Goal: Transaction & Acquisition: Purchase product/service

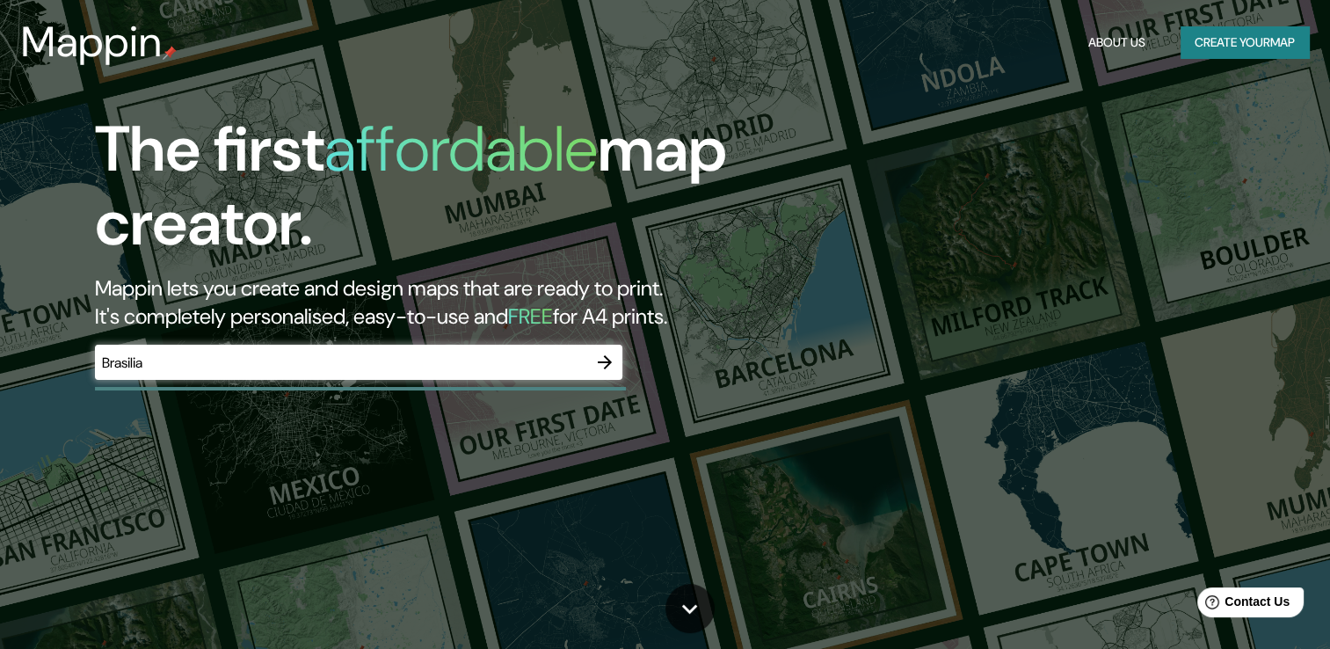
click at [288, 387] on div at bounding box center [360, 389] width 531 height 4
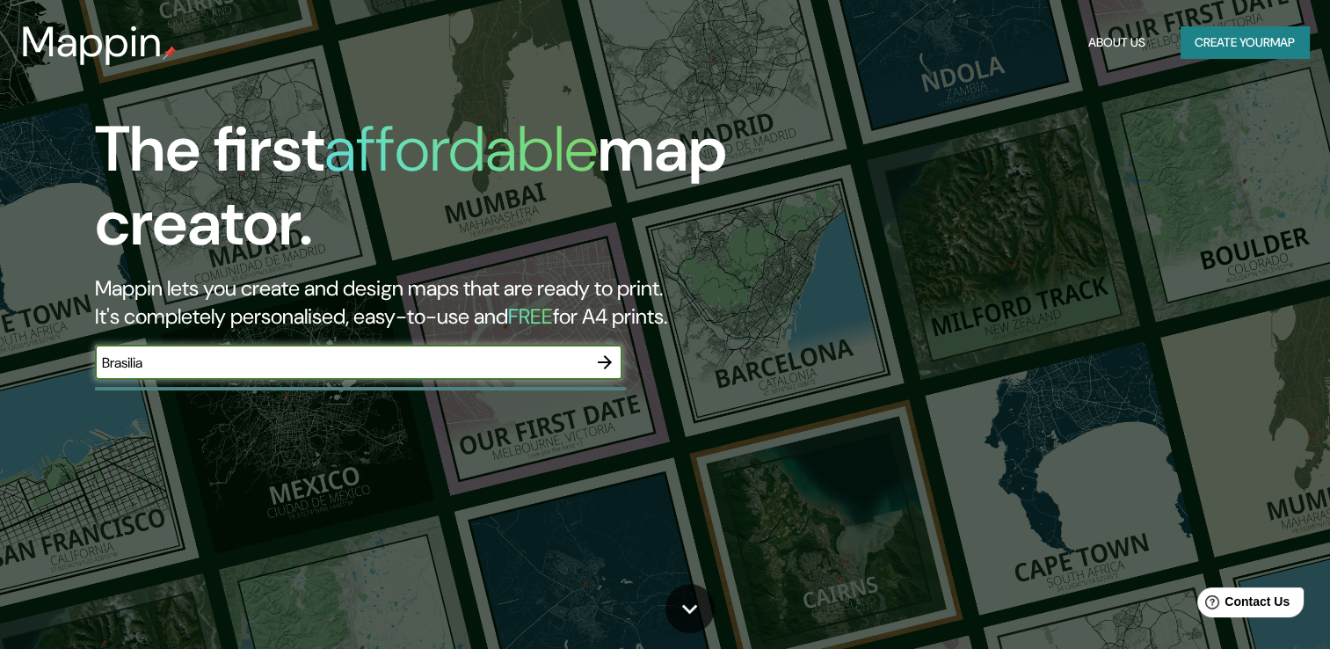
click at [221, 362] on input "Brasilia" at bounding box center [341, 362] width 492 height 20
type input "Bra"
click at [614, 364] on icon "button" at bounding box center [604, 361] width 21 height 21
type input "Brasilia"
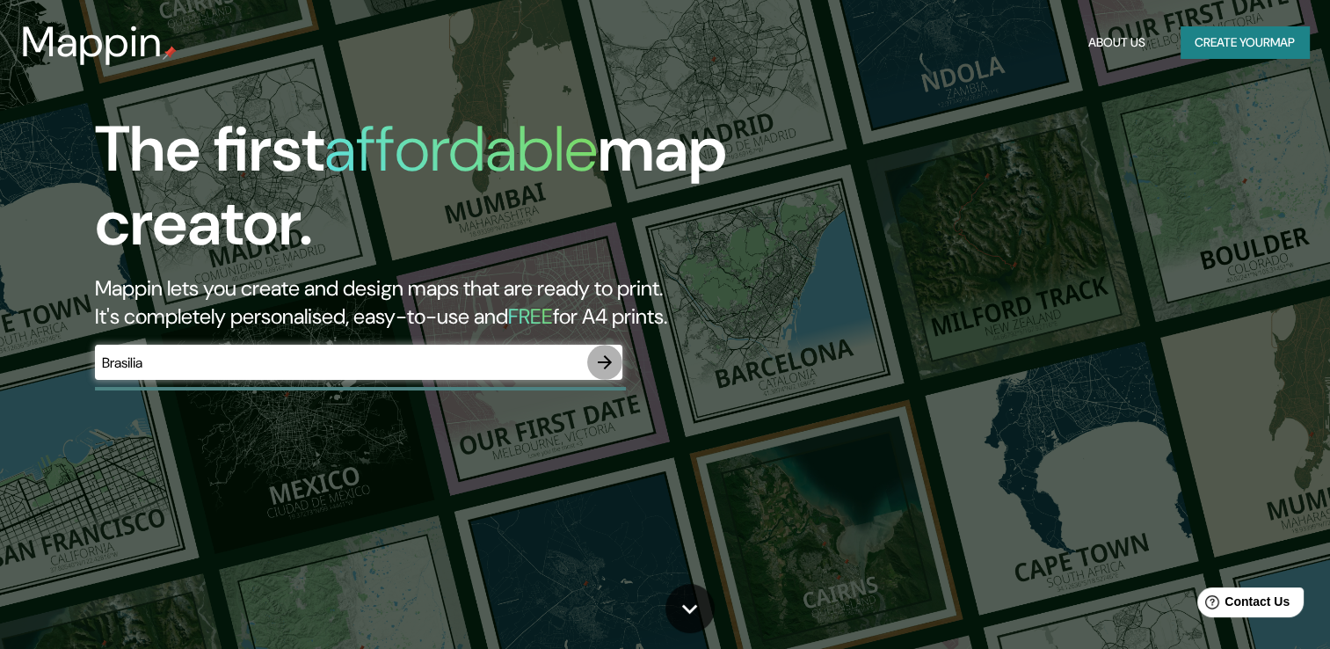
click at [605, 363] on icon "button" at bounding box center [604, 361] width 21 height 21
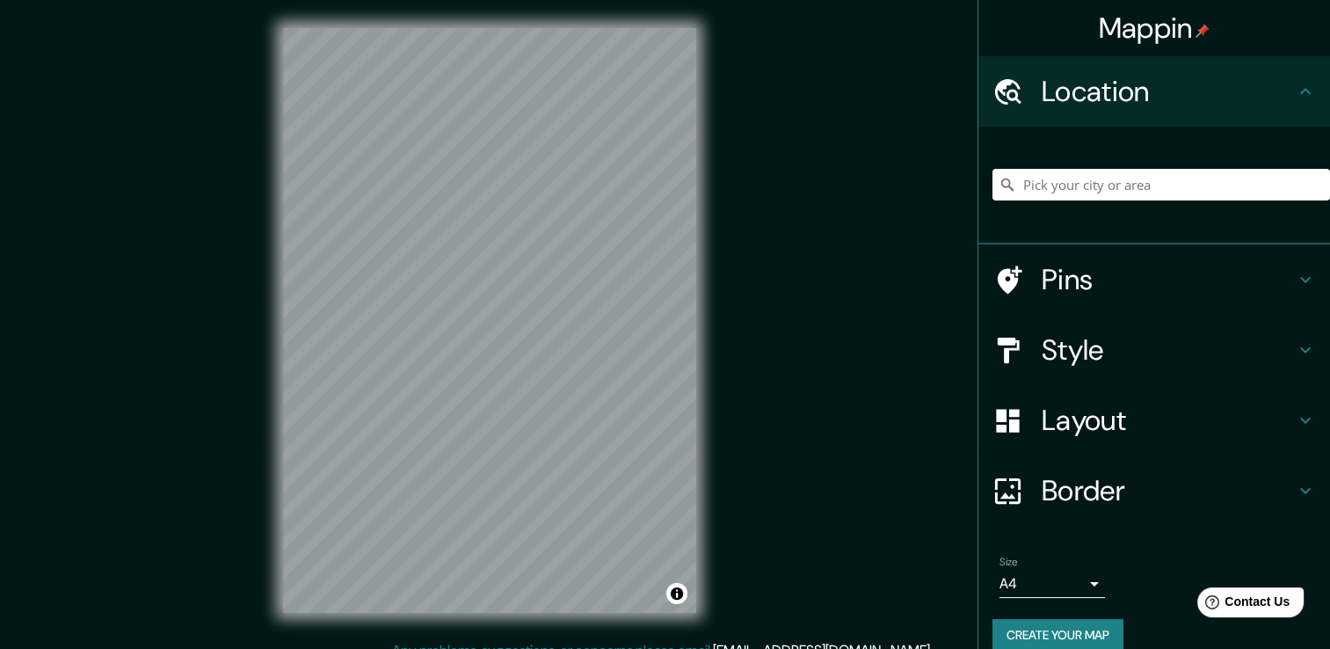
click at [1048, 584] on body "Mappin Location Pins Style Layout Border Choose a border. Hint : you can make l…" at bounding box center [665, 324] width 1330 height 649
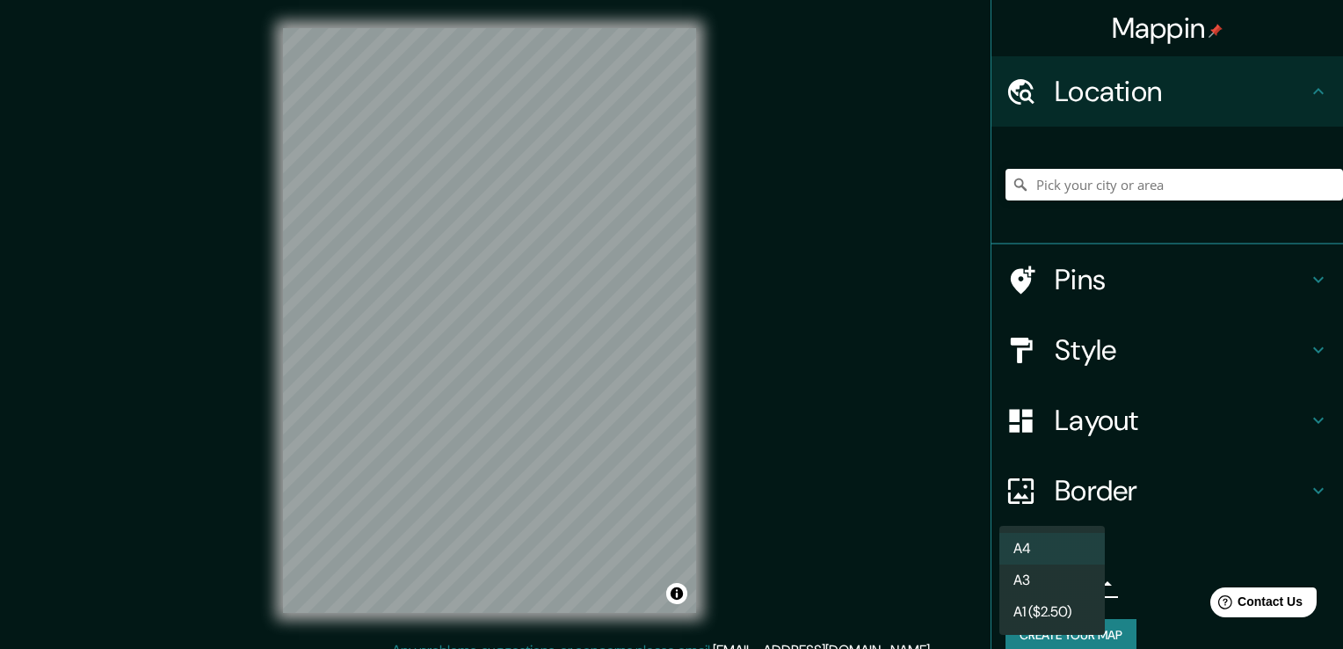
click at [1170, 554] on div at bounding box center [671, 324] width 1343 height 649
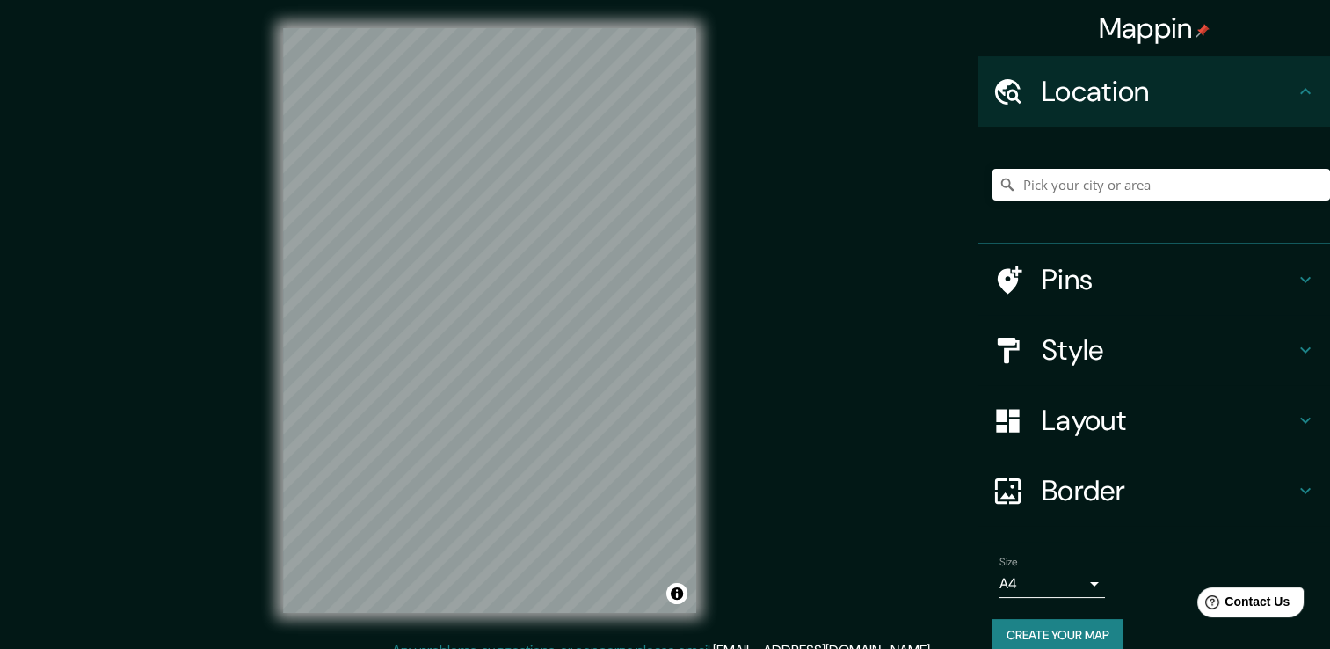
click at [1055, 628] on button "Create your map" at bounding box center [1057, 635] width 131 height 33
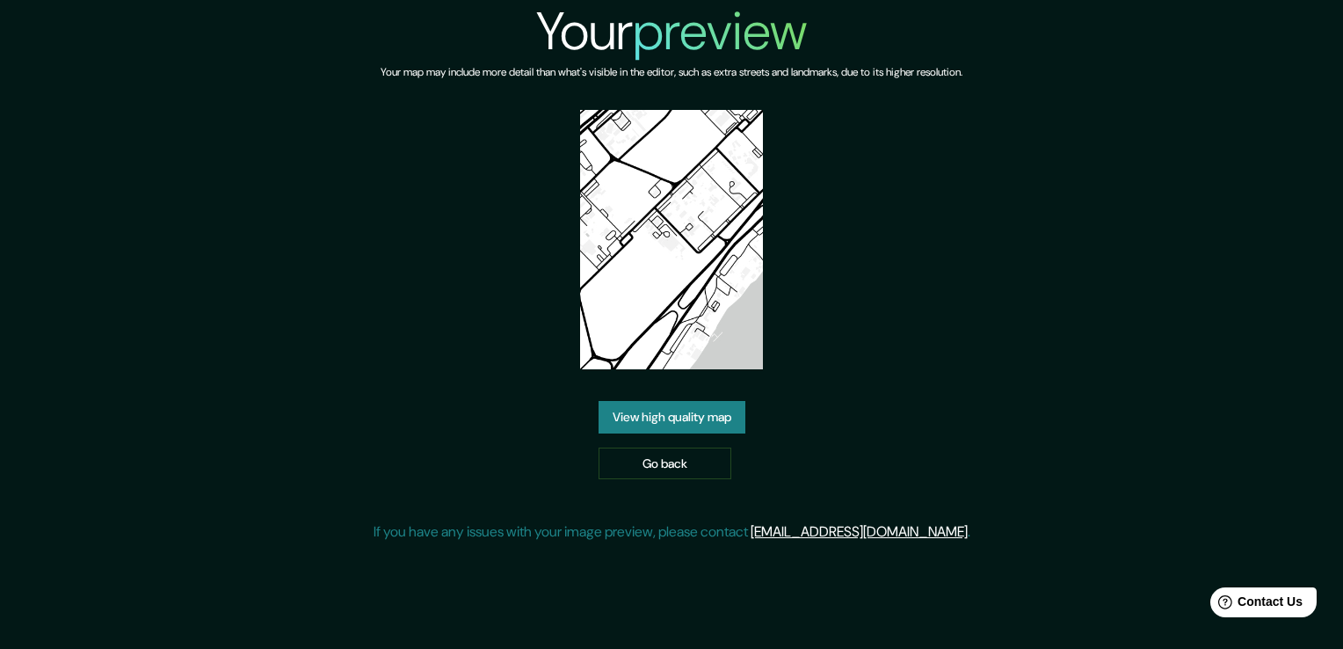
click at [717, 420] on link "View high quality map" at bounding box center [671, 417] width 147 height 33
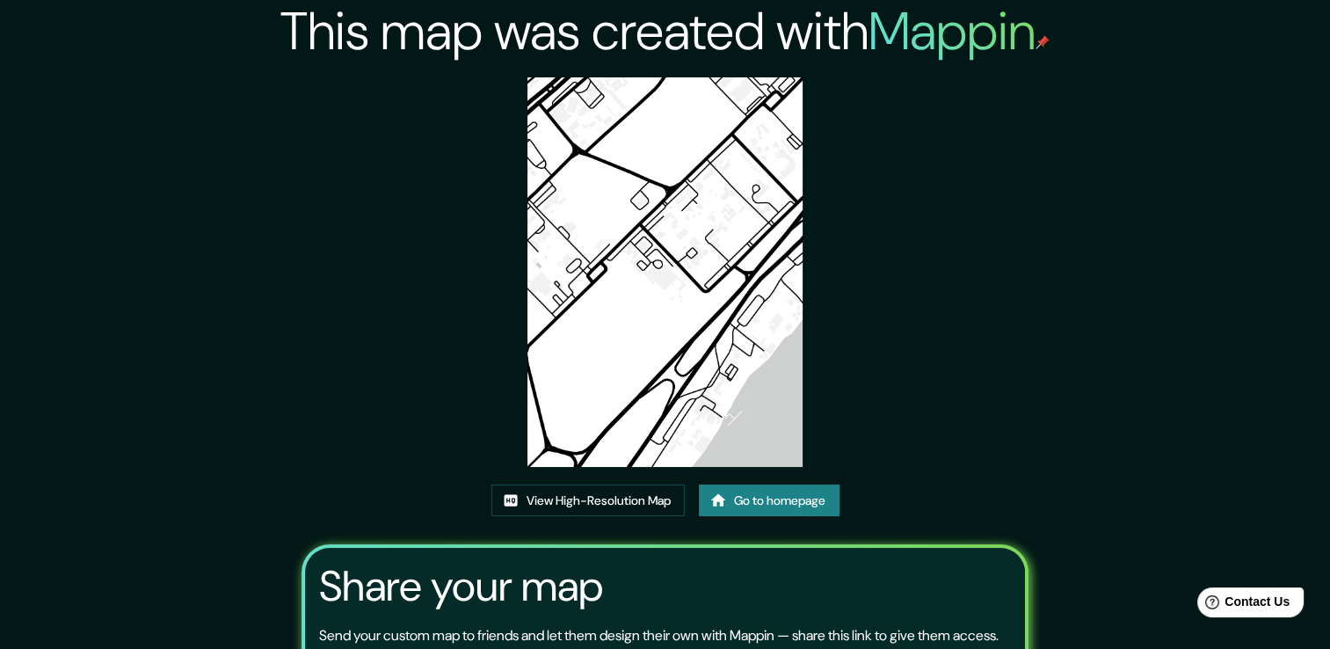
click at [636, 250] on img at bounding box center [664, 271] width 275 height 389
click at [580, 504] on link "View High-Resolution Map" at bounding box center [587, 500] width 193 height 33
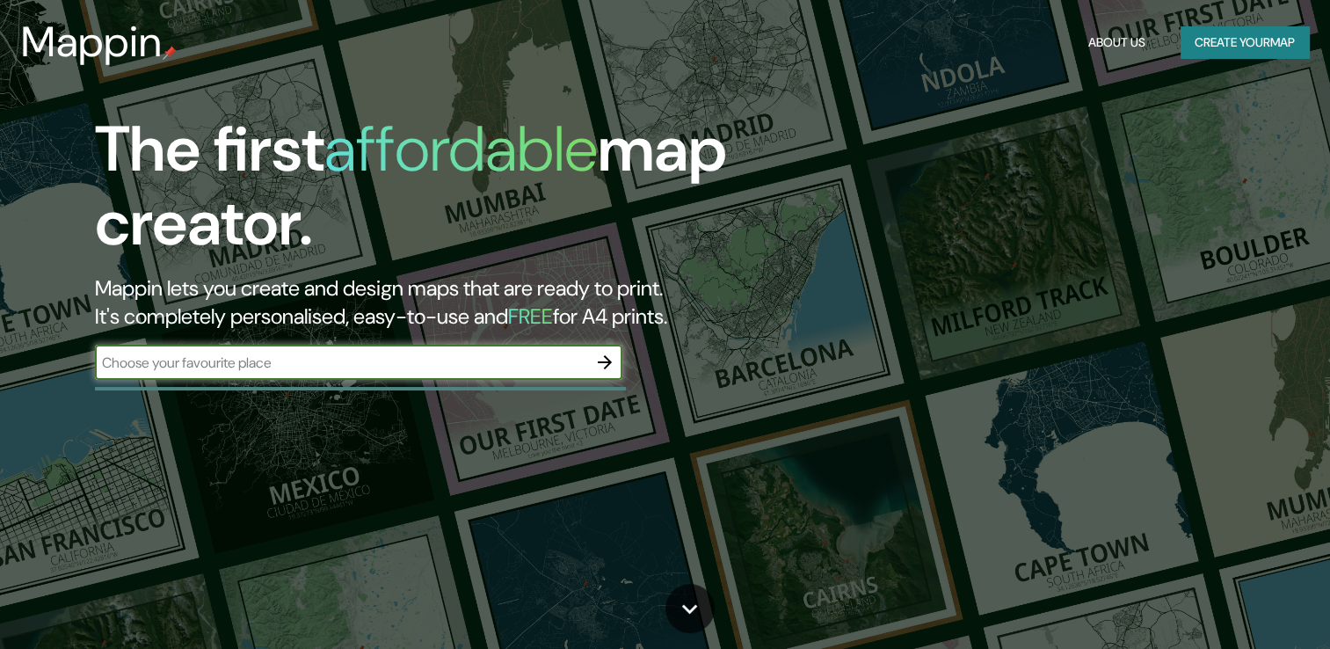
click at [373, 367] on input "text" at bounding box center [341, 362] width 492 height 20
type input "bRASILIA"
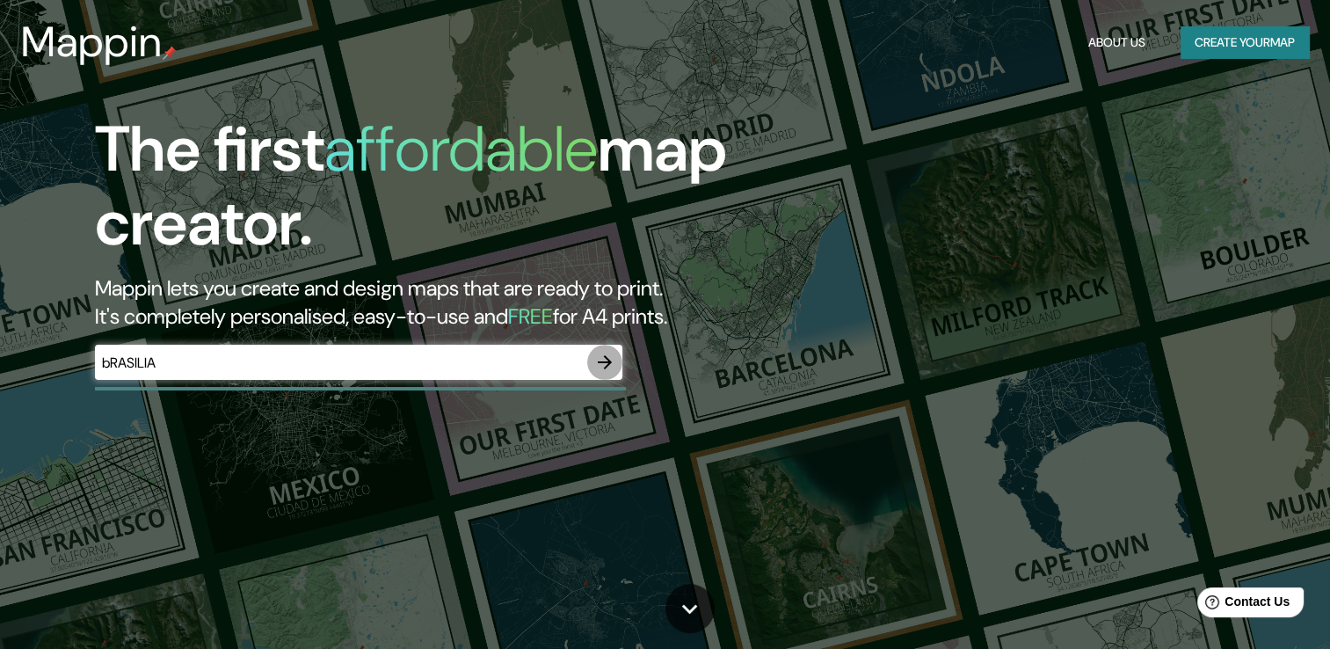
click at [612, 368] on icon "button" at bounding box center [604, 361] width 21 height 21
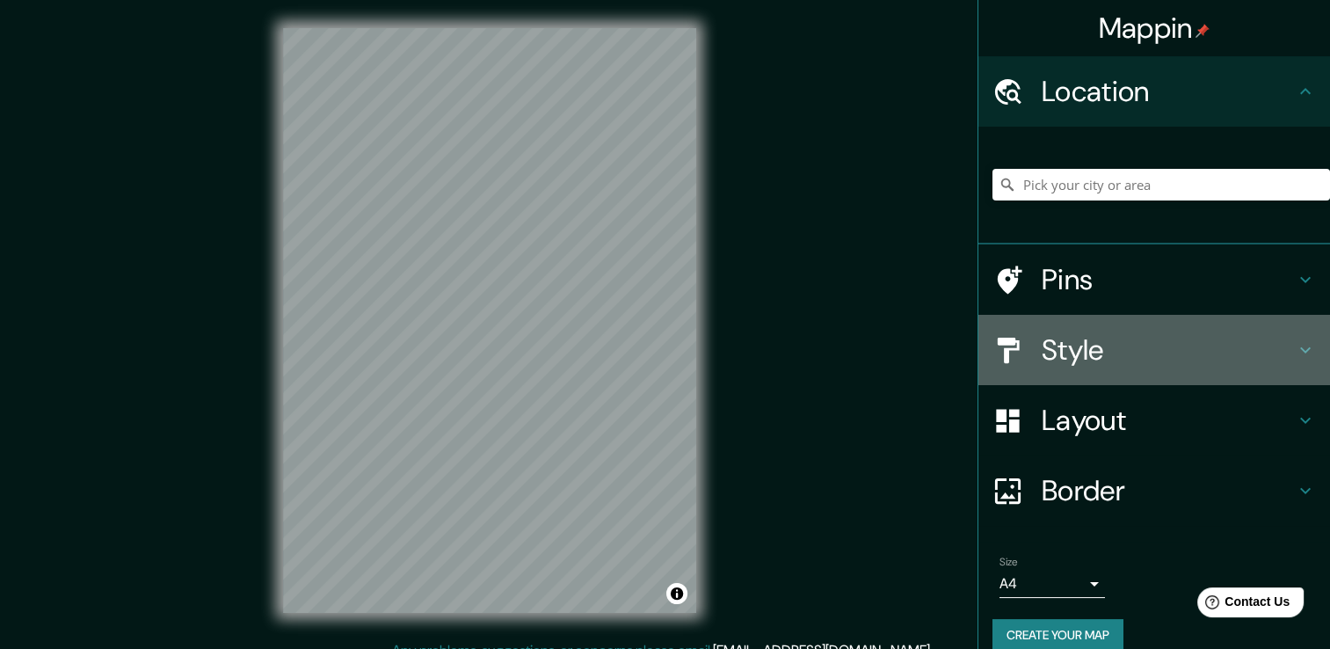
click at [1049, 357] on h4 "Style" at bounding box center [1167, 349] width 253 height 35
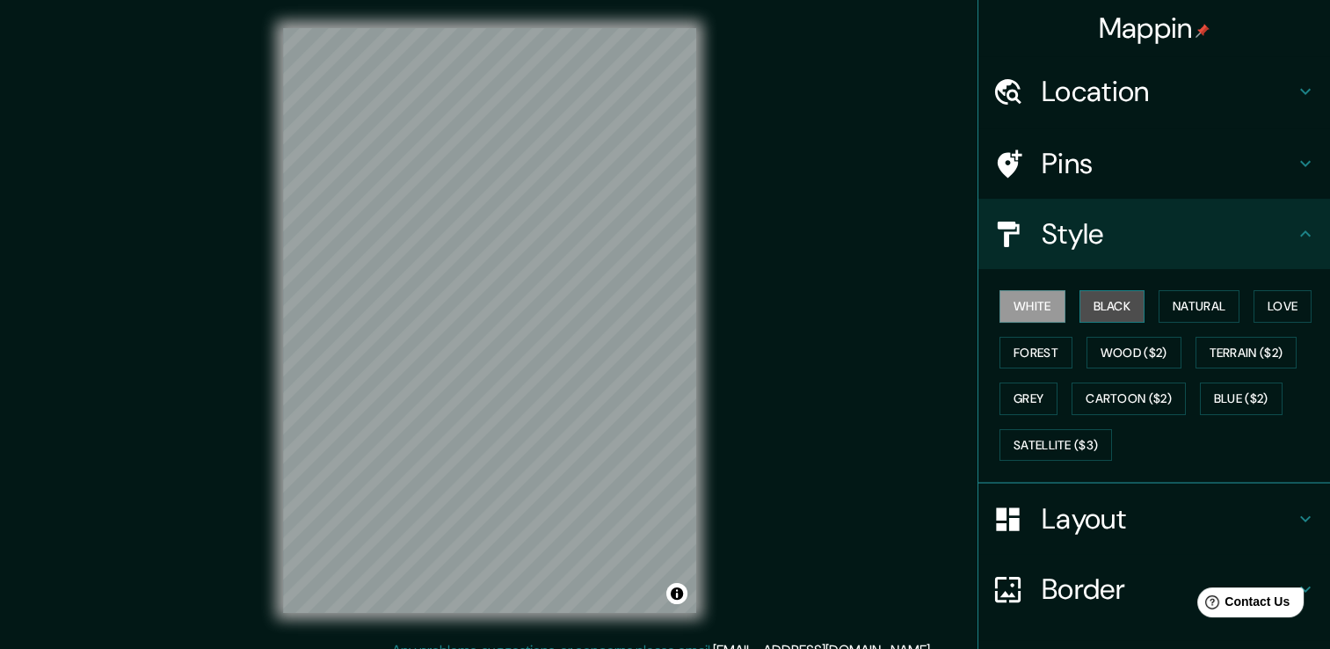
click at [1086, 297] on button "Black" at bounding box center [1112, 306] width 66 height 33
click at [1016, 307] on button "White" at bounding box center [1032, 306] width 66 height 33
click at [1019, 399] on button "Grey" at bounding box center [1028, 398] width 58 height 33
click at [1012, 301] on button "White" at bounding box center [1032, 306] width 66 height 33
click at [1224, 219] on h4 "Style" at bounding box center [1167, 233] width 253 height 35
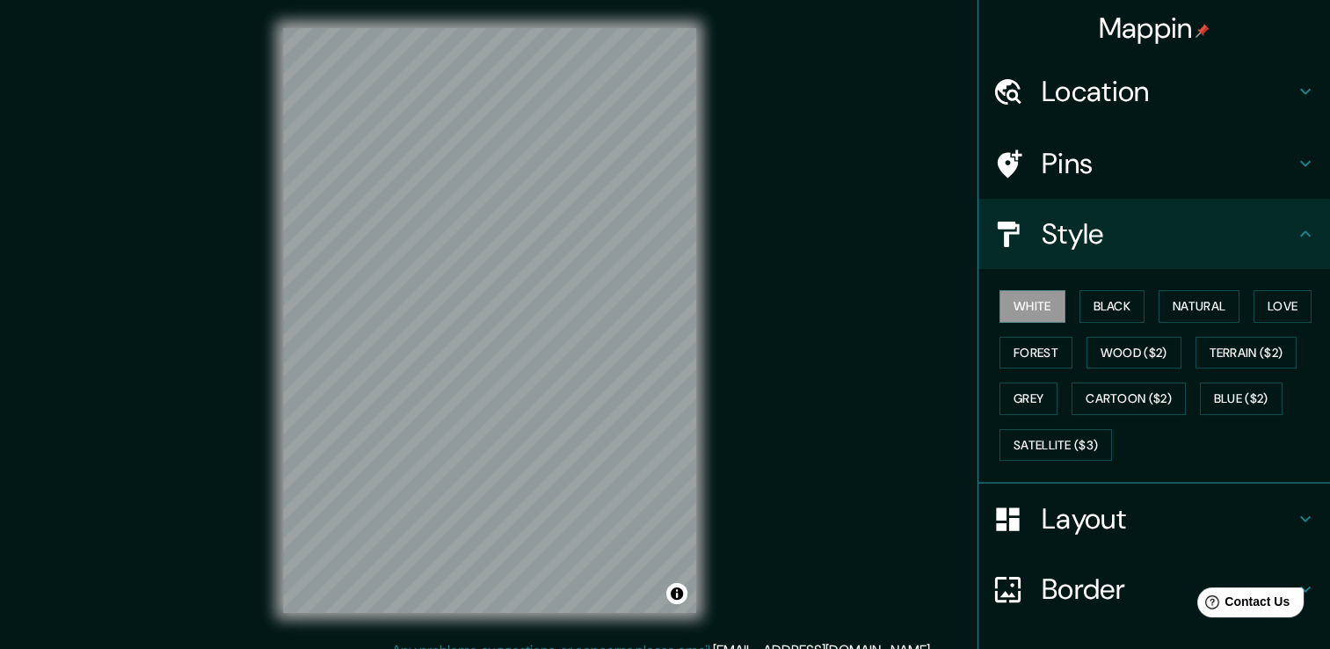
click at [1294, 232] on icon at bounding box center [1304, 233] width 21 height 21
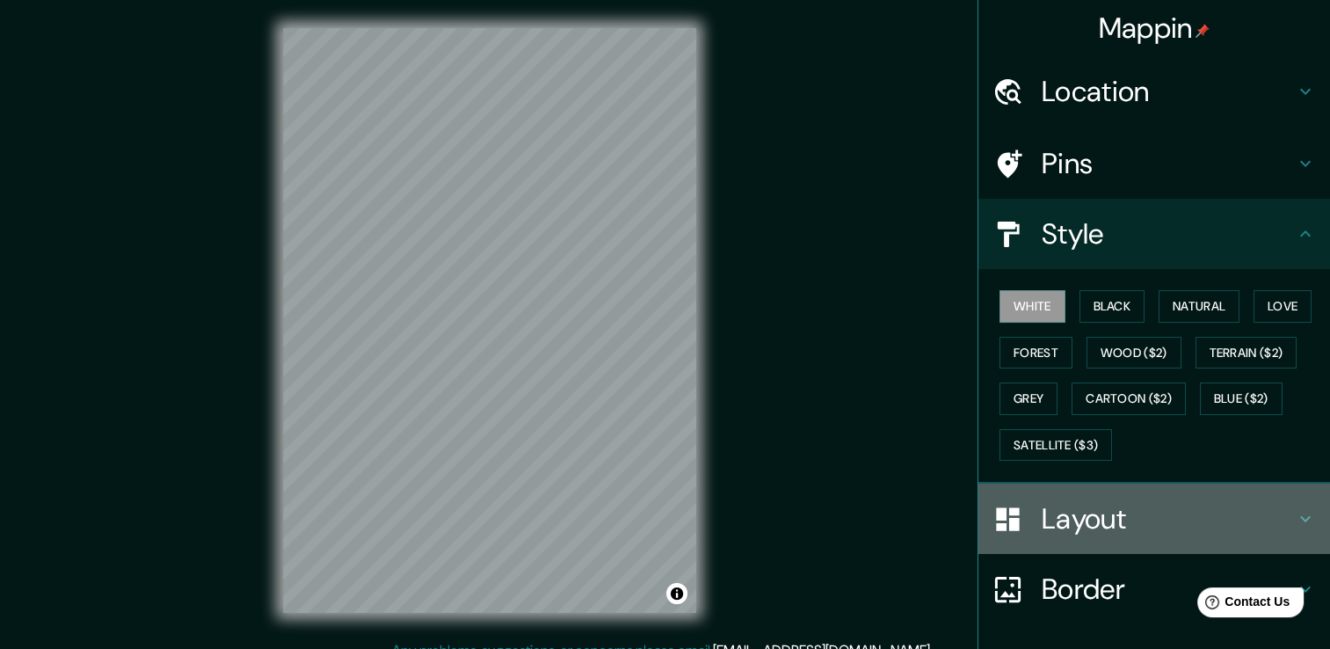
click at [1130, 518] on h4 "Layout" at bounding box center [1167, 518] width 253 height 35
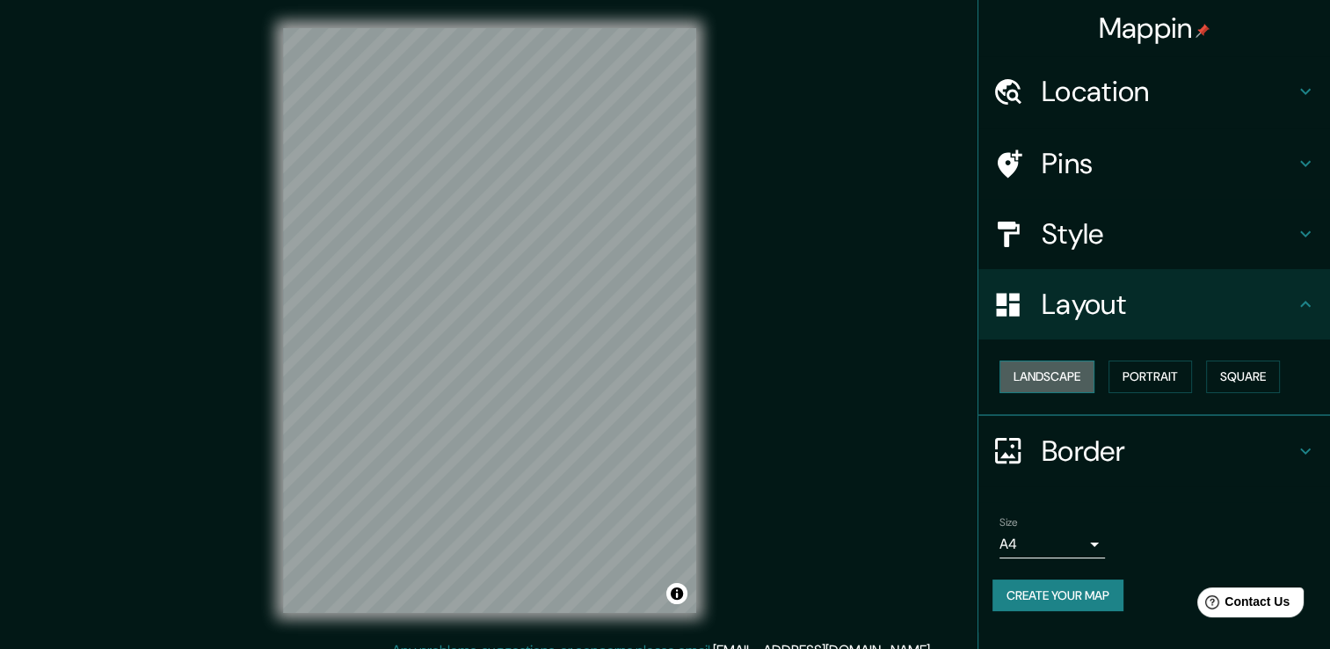
click at [1068, 380] on button "Landscape" at bounding box center [1046, 376] width 95 height 33
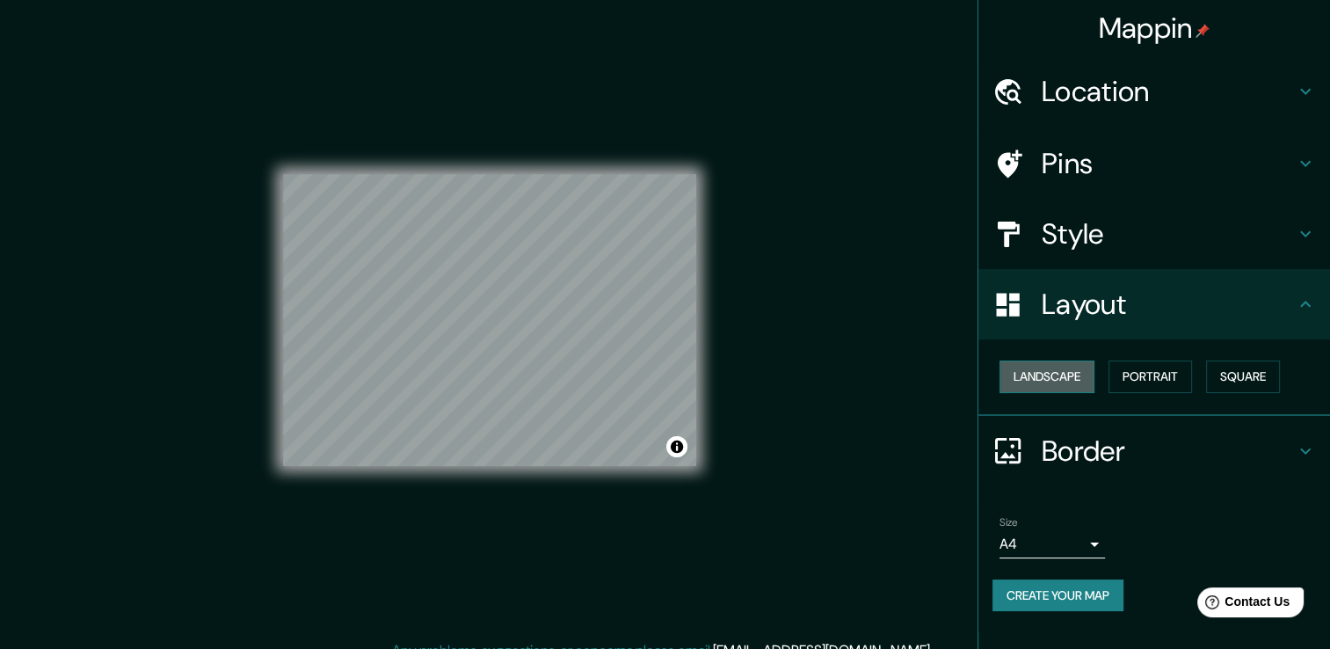
click at [1068, 380] on button "Landscape" at bounding box center [1046, 376] width 95 height 33
click at [1142, 381] on button "Portrait" at bounding box center [1149, 376] width 83 height 33
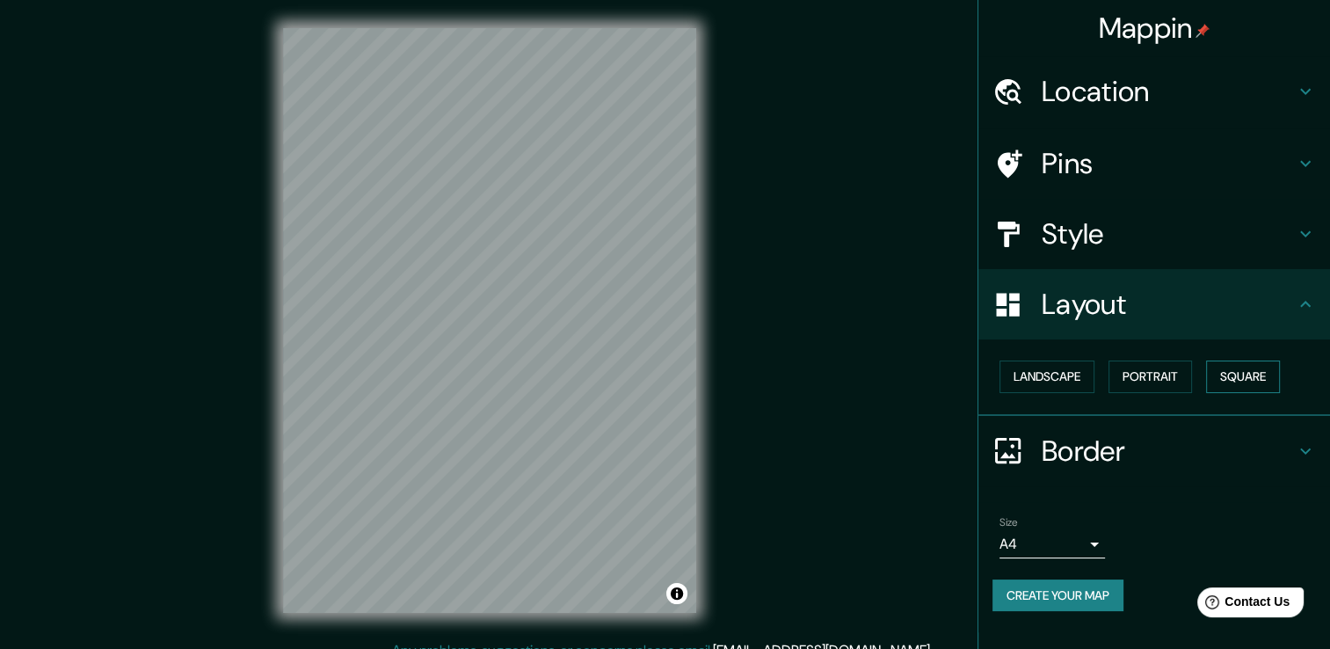
click at [1244, 366] on button "Square" at bounding box center [1243, 376] width 74 height 33
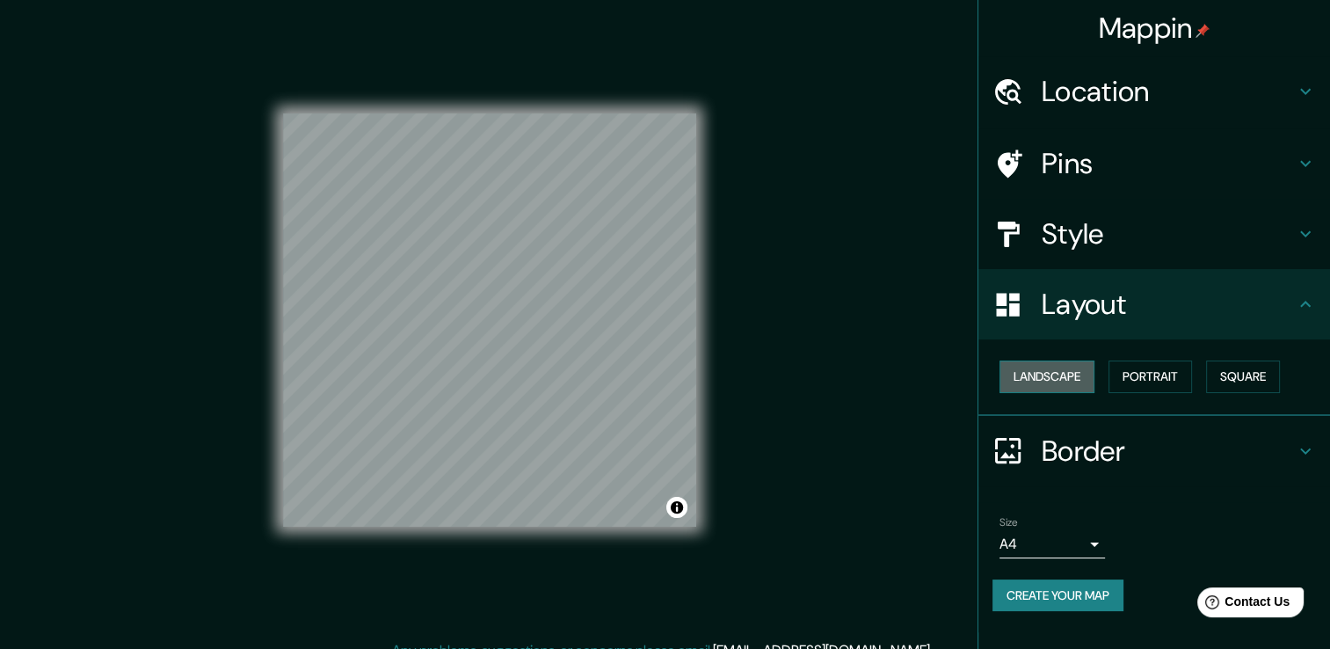
click at [1029, 373] on button "Landscape" at bounding box center [1046, 376] width 95 height 33
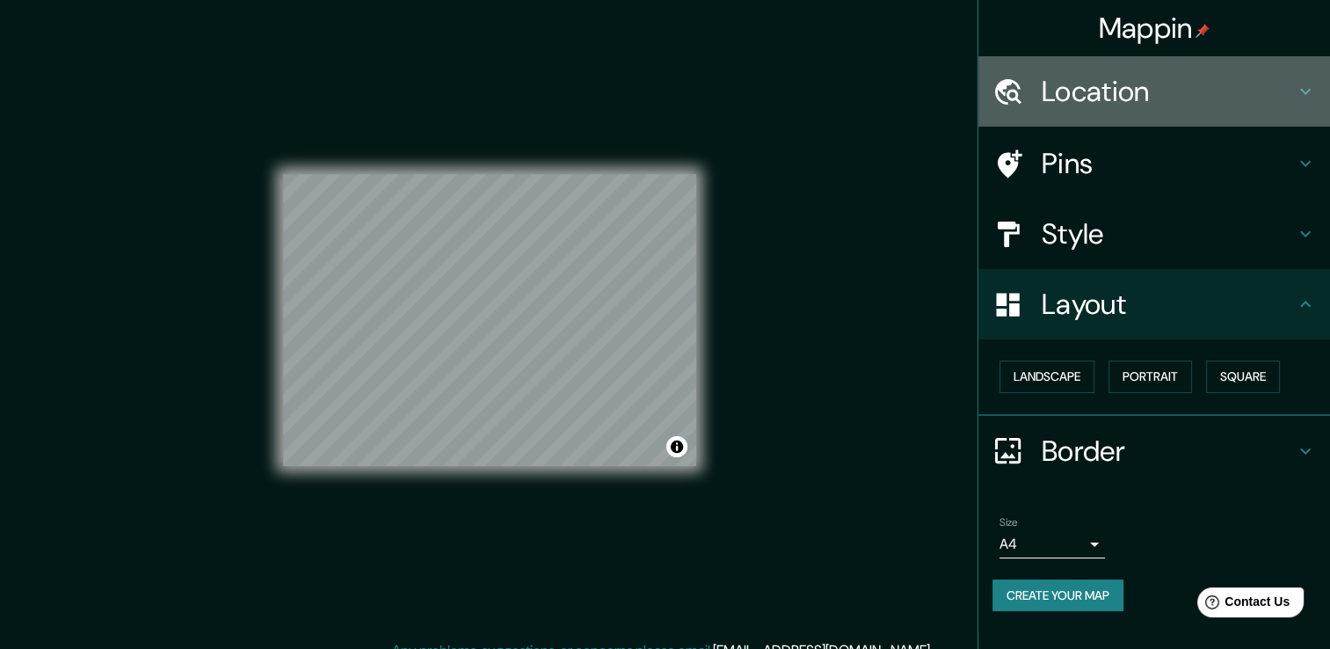
click at [1141, 86] on h4 "Location" at bounding box center [1167, 91] width 253 height 35
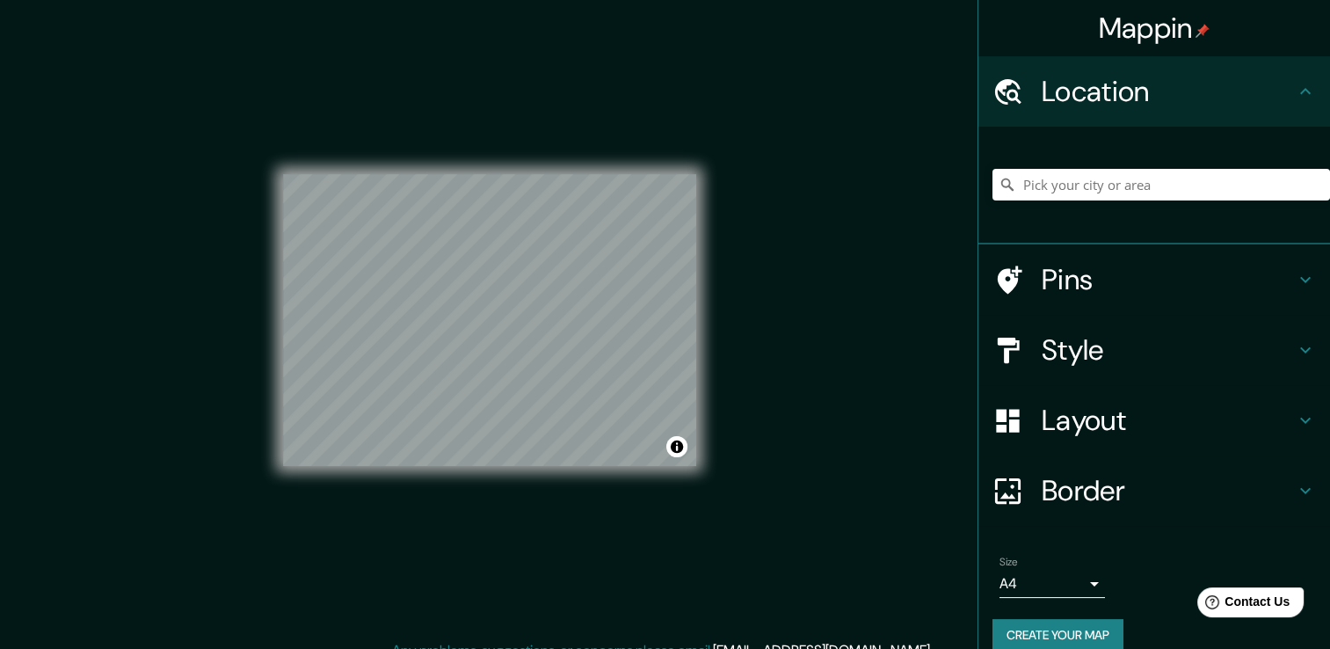
click at [1087, 277] on h4 "Pins" at bounding box center [1167, 279] width 253 height 35
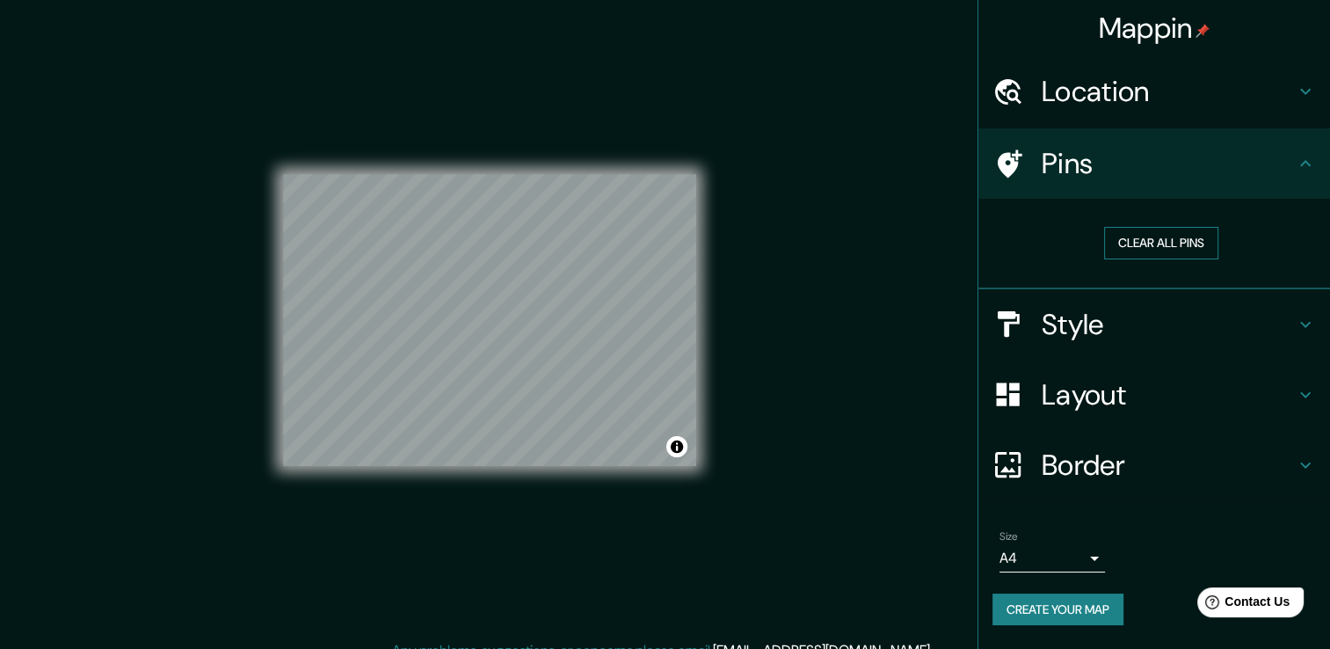
click at [1141, 242] on button "Clear all pins" at bounding box center [1161, 243] width 114 height 33
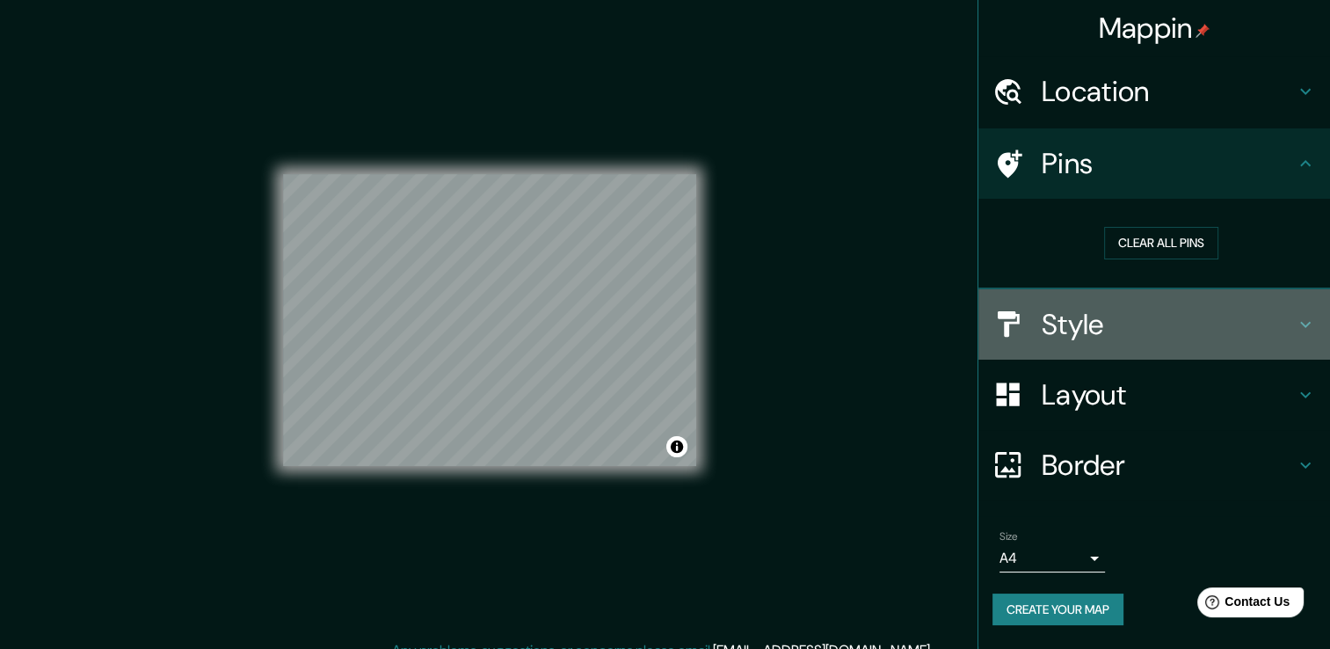
click at [1109, 315] on h4 "Style" at bounding box center [1167, 324] width 253 height 35
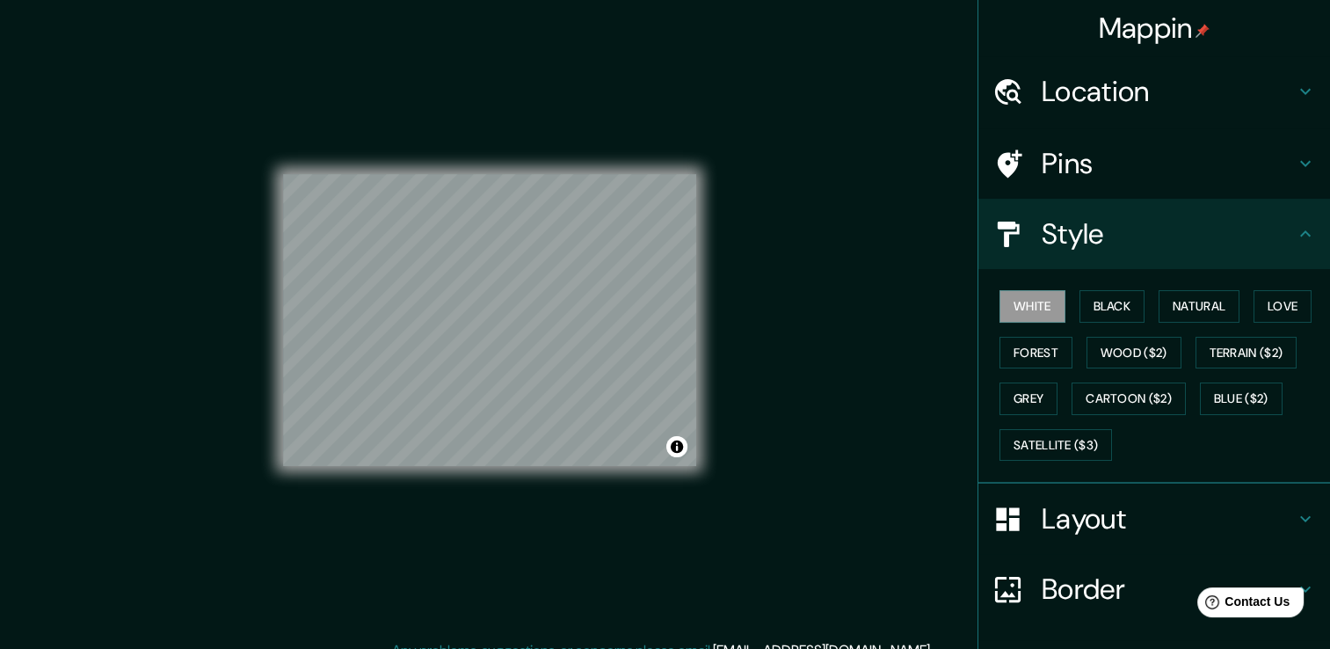
click at [1118, 218] on h4 "Style" at bounding box center [1167, 233] width 253 height 35
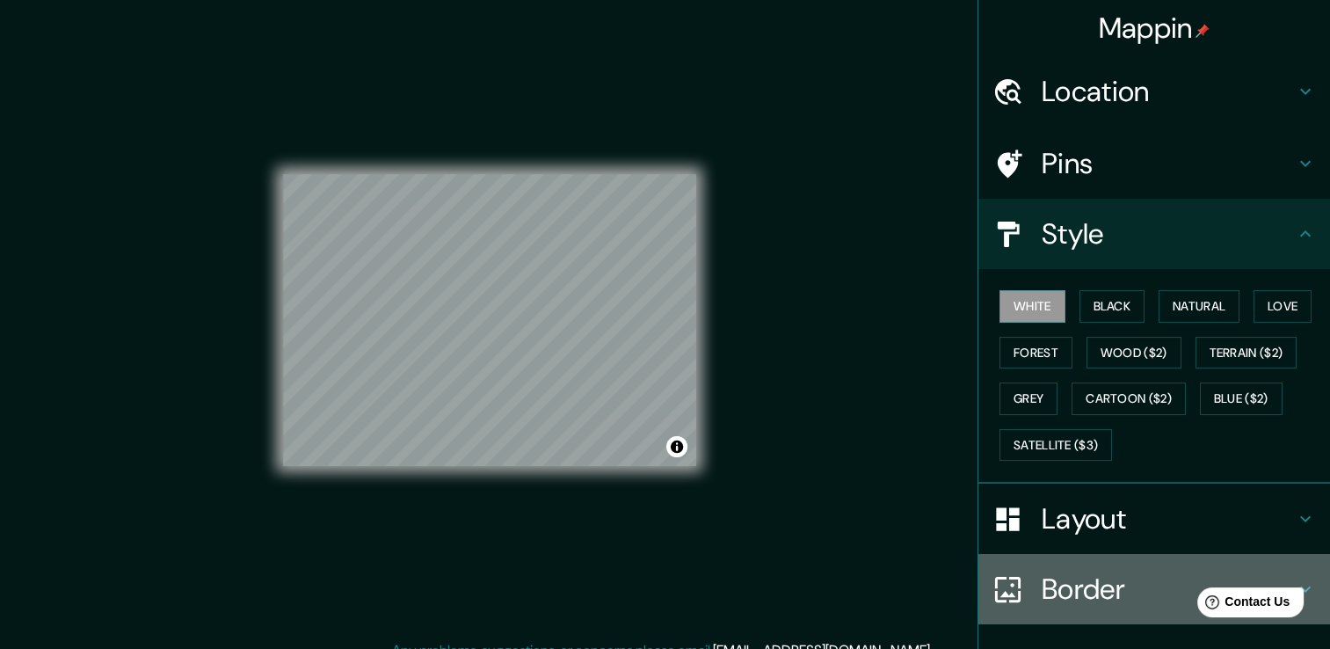
click at [1101, 577] on h4 "Border" at bounding box center [1167, 588] width 253 height 35
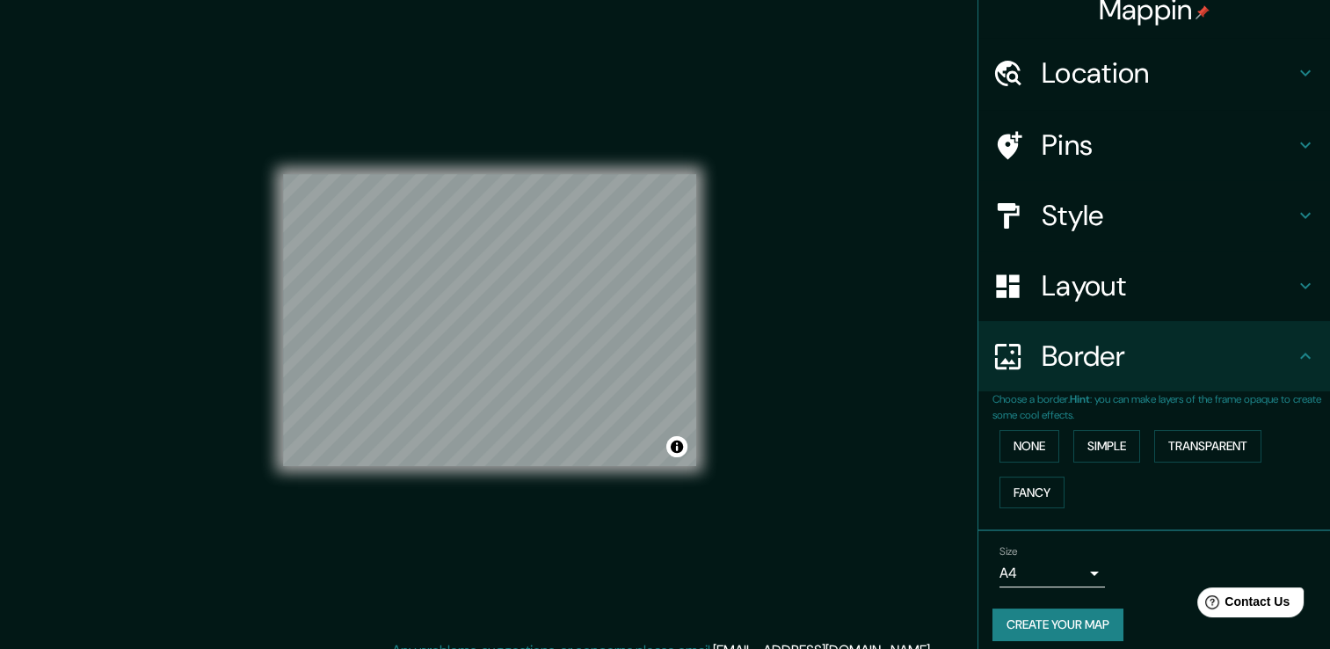
scroll to position [29, 0]
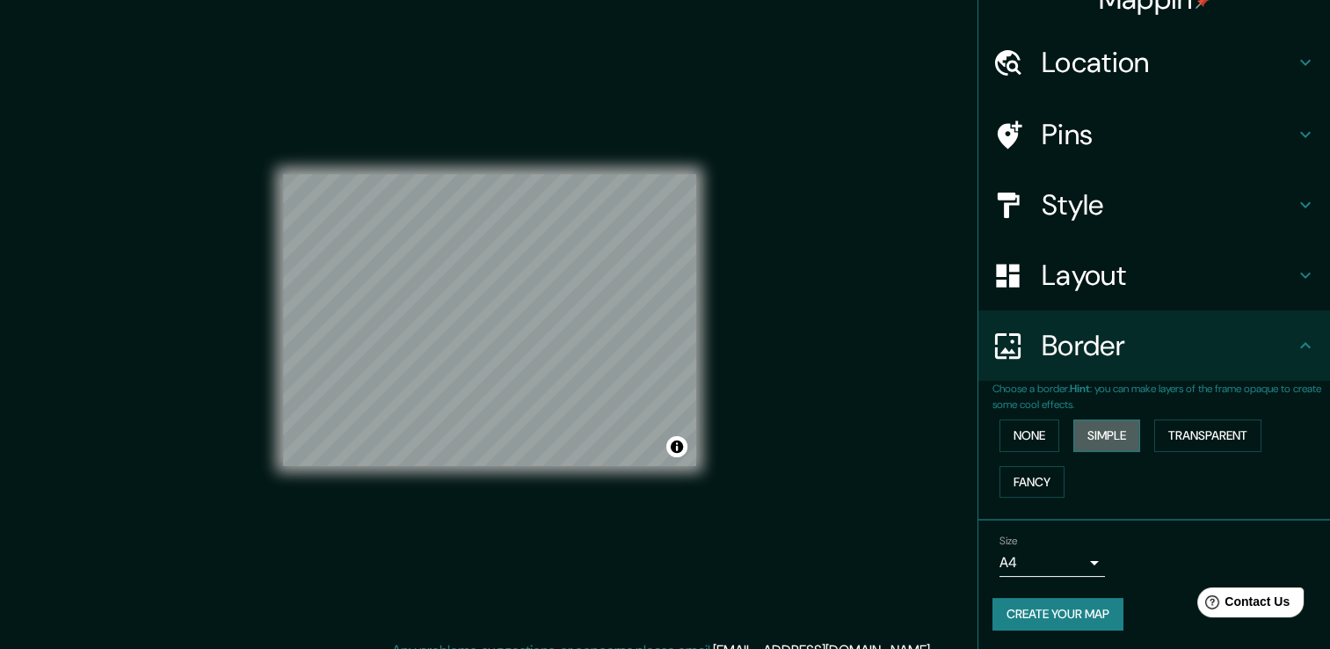
click at [1083, 429] on button "Simple" at bounding box center [1106, 435] width 67 height 33
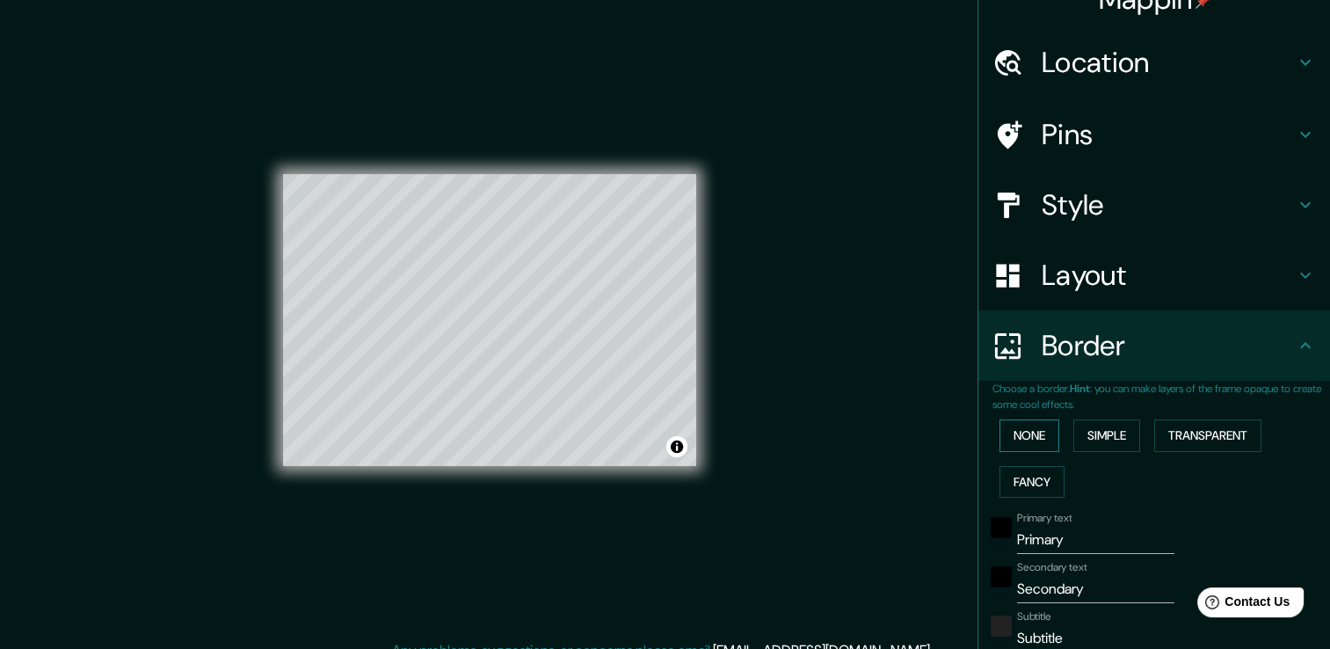
click at [1015, 419] on button "None" at bounding box center [1029, 435] width 60 height 33
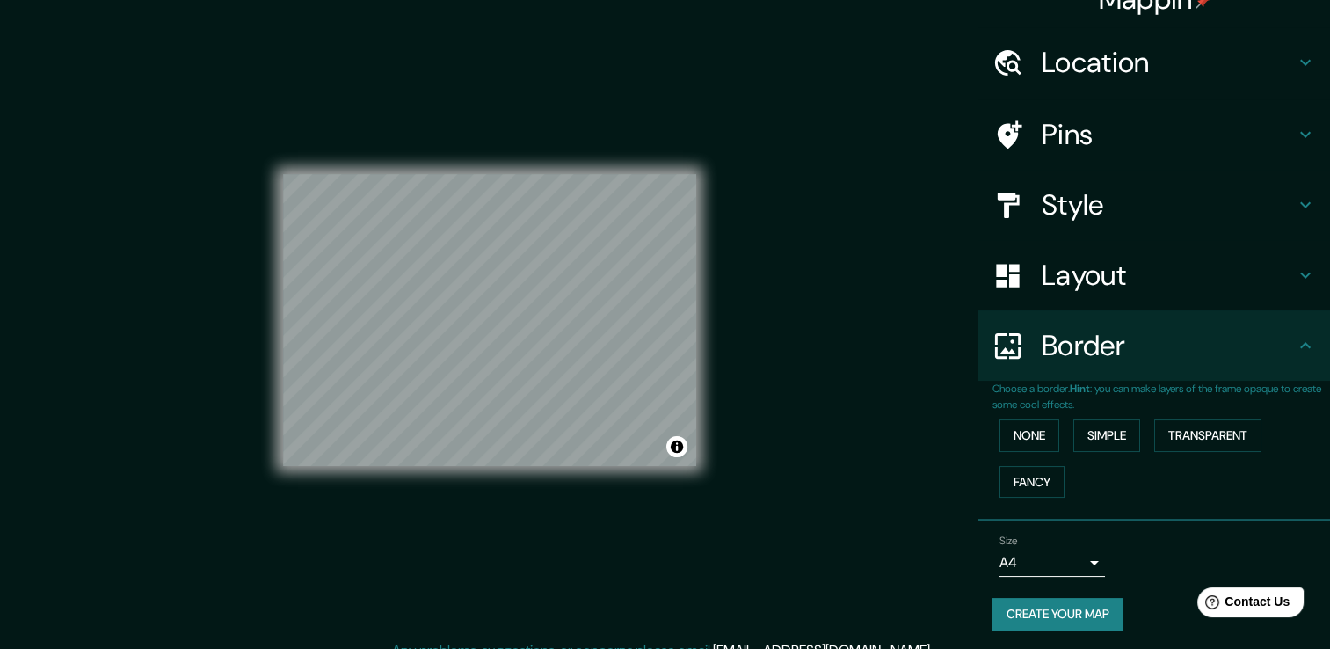
scroll to position [19, 0]
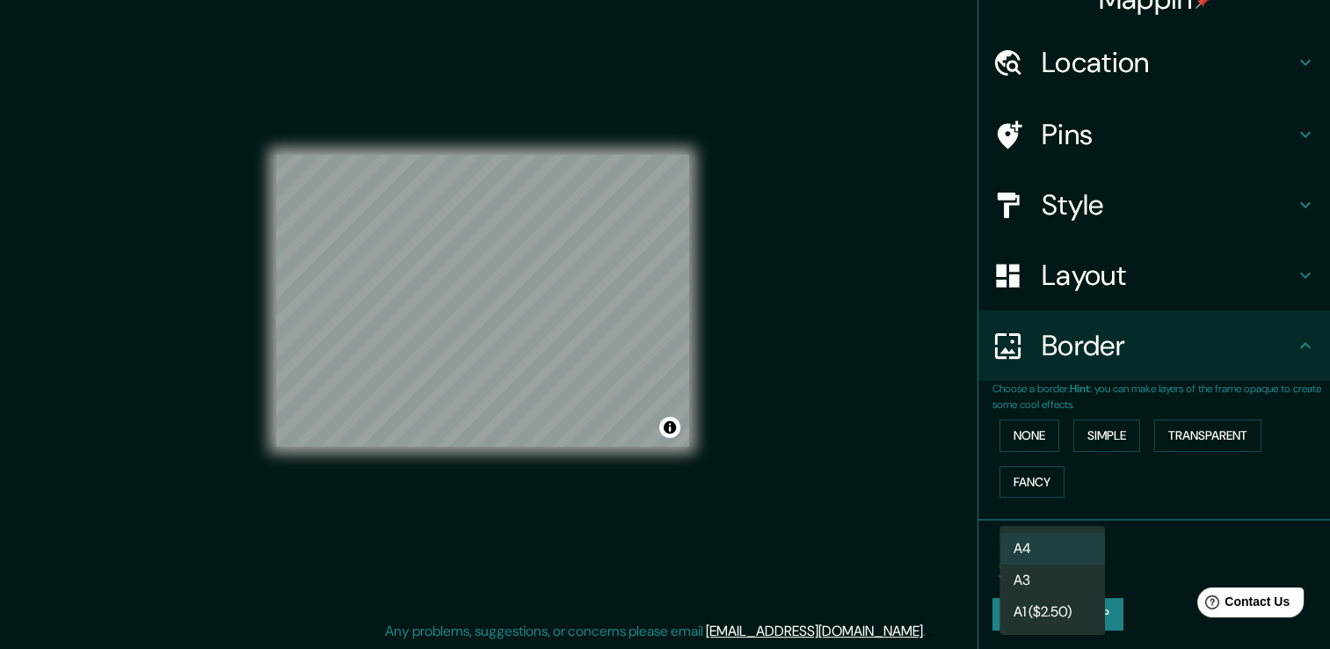
click at [1084, 561] on body "Mappin Location Pins Style Layout Border Choose a border. Hint : you can make l…" at bounding box center [665, 305] width 1330 height 649
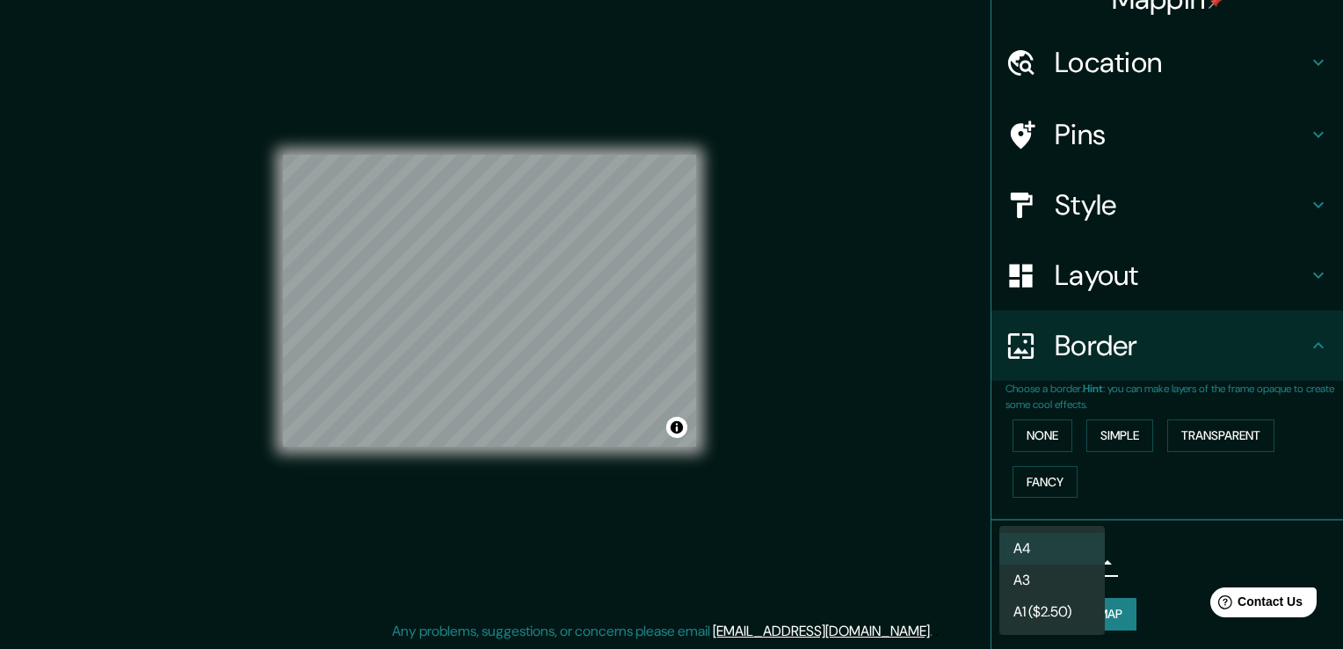
click at [1176, 527] on div at bounding box center [671, 324] width 1343 height 649
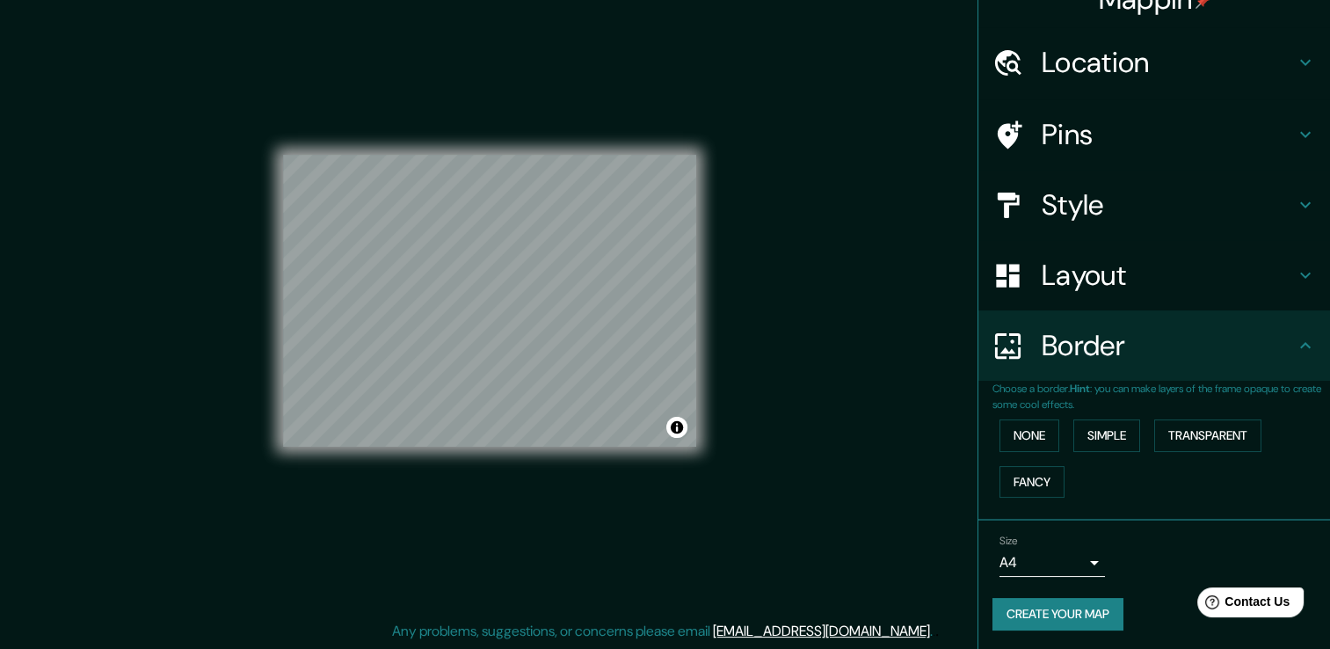
scroll to position [0, 0]
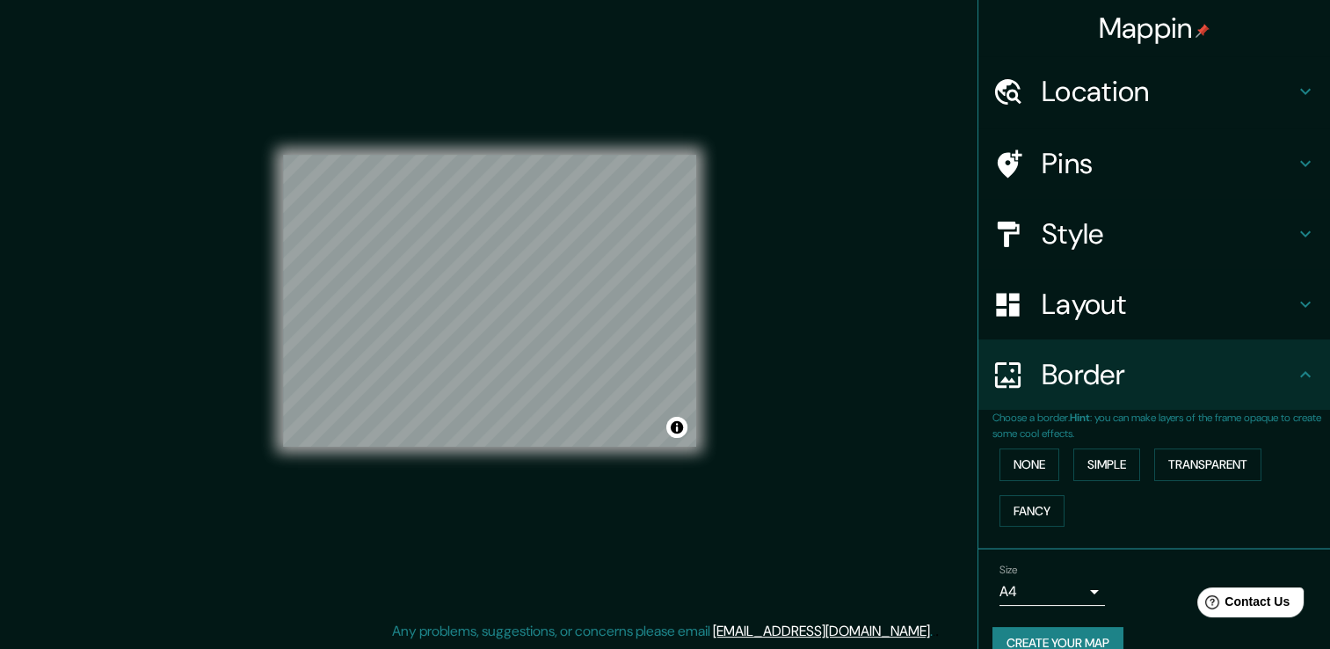
click at [1113, 103] on h4 "Location" at bounding box center [1167, 91] width 253 height 35
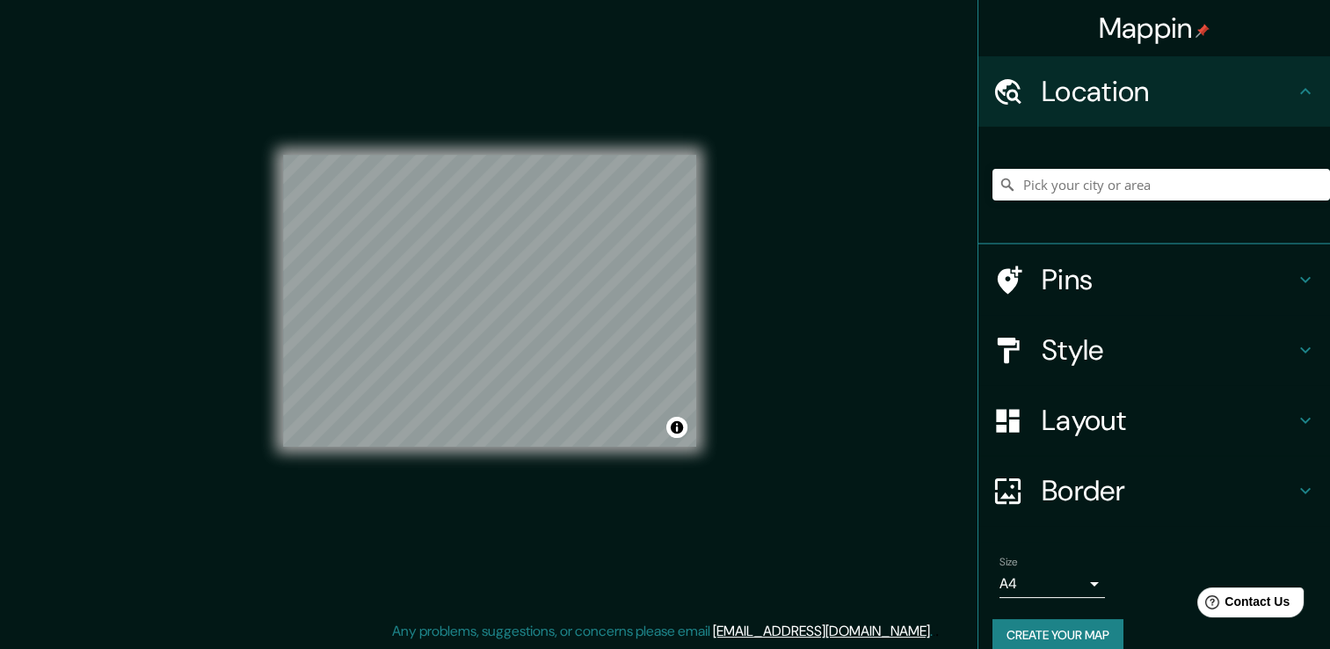
click at [851, 100] on div "Mappin Location Pins Style Layout Border Choose a border. Hint : you can make l…" at bounding box center [665, 315] width 1330 height 668
click at [1035, 633] on button "Create your map" at bounding box center [1057, 635] width 131 height 33
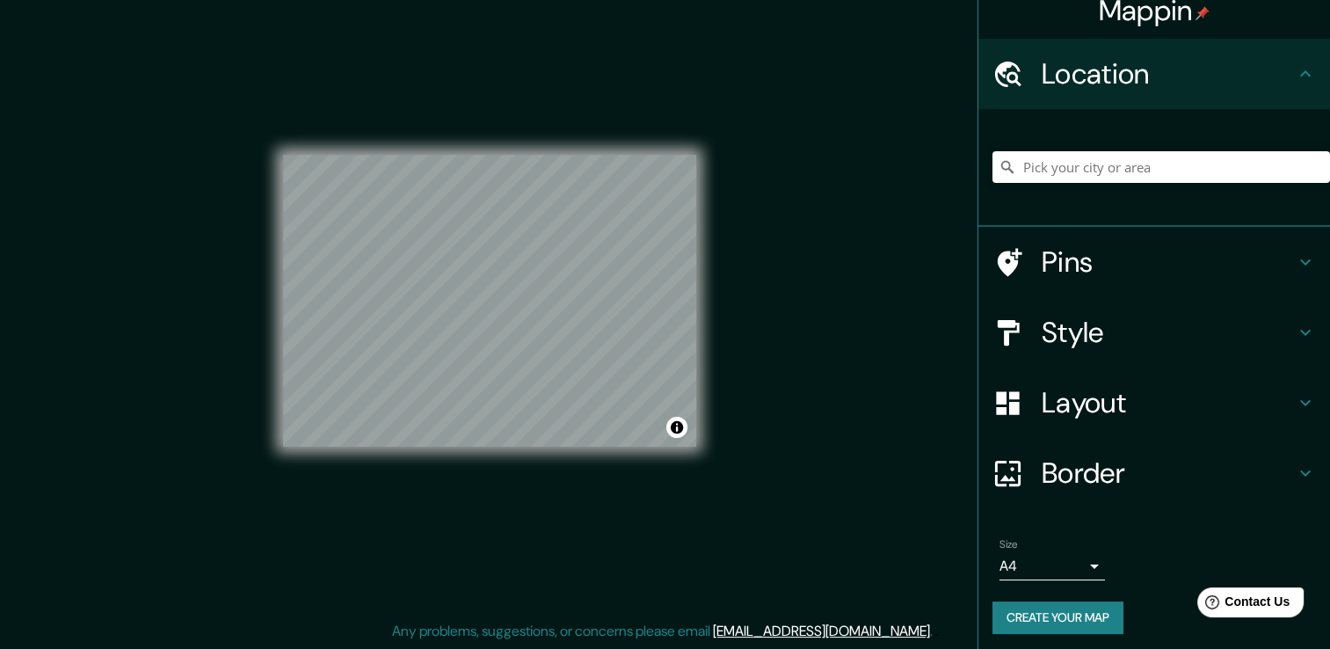
scroll to position [22, 0]
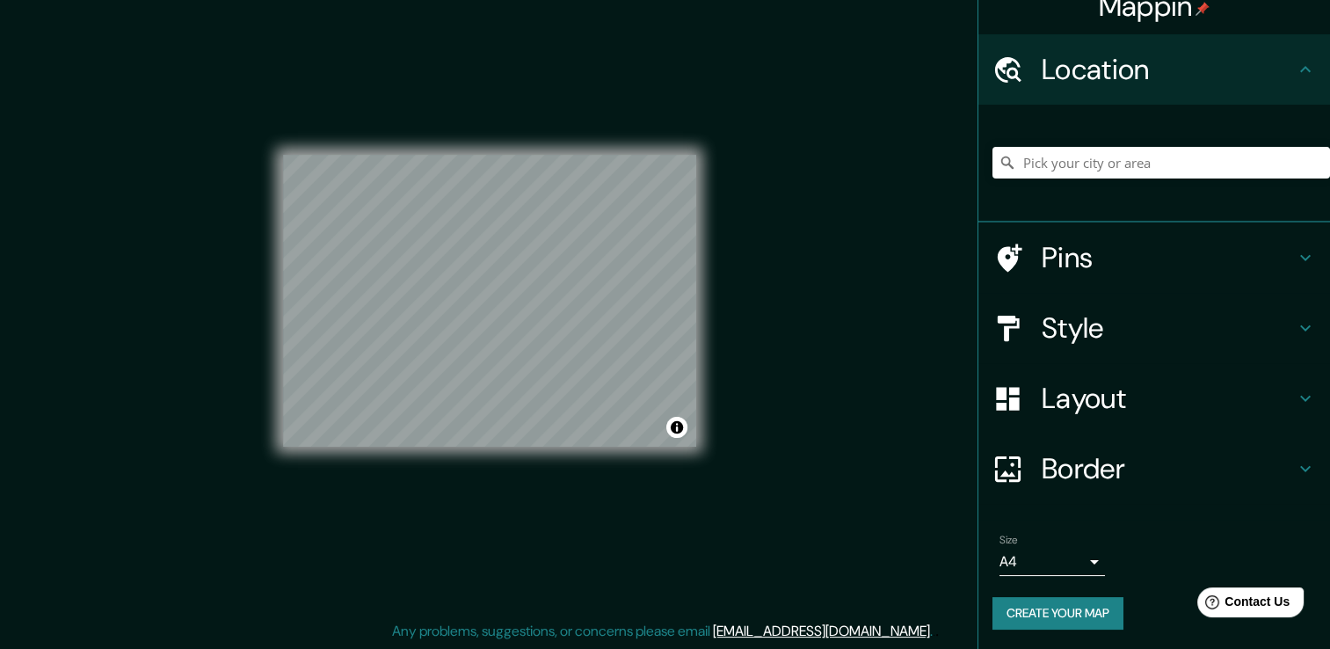
click at [1067, 621] on button "Create your map" at bounding box center [1057, 613] width 131 height 33
click at [1112, 262] on h4 "Pins" at bounding box center [1167, 257] width 253 height 35
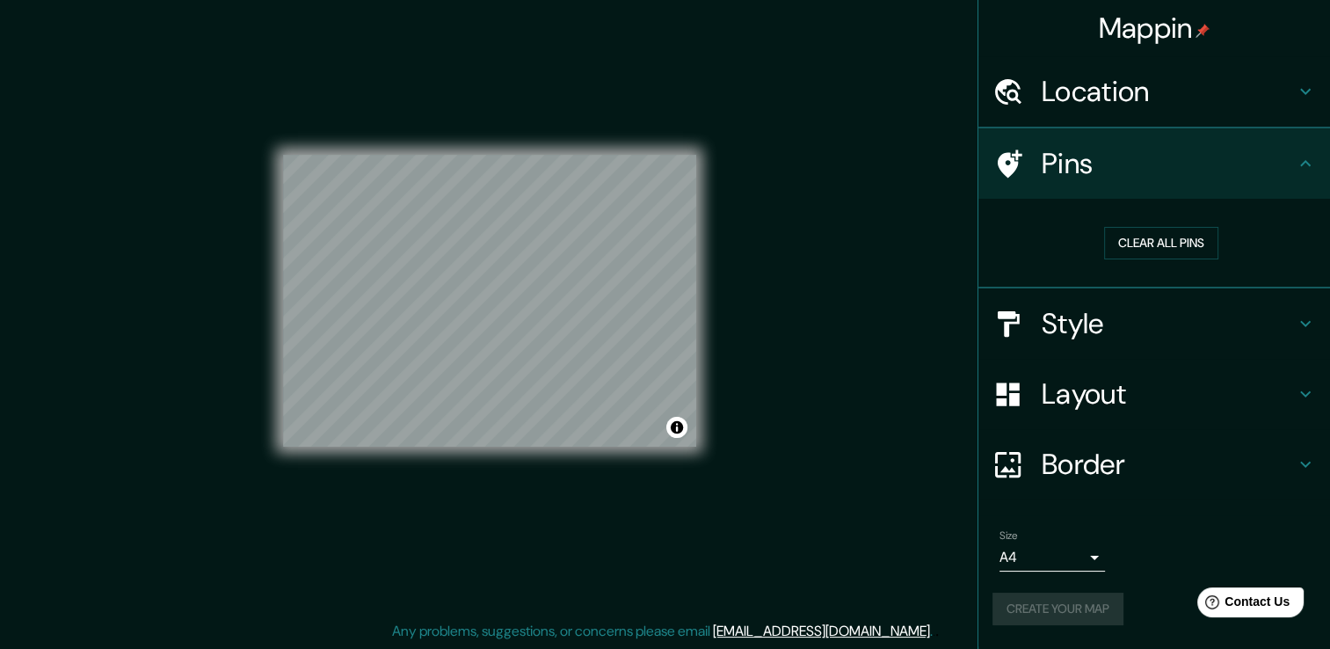
scroll to position [0, 0]
click at [1085, 330] on h4 "Style" at bounding box center [1167, 324] width 253 height 35
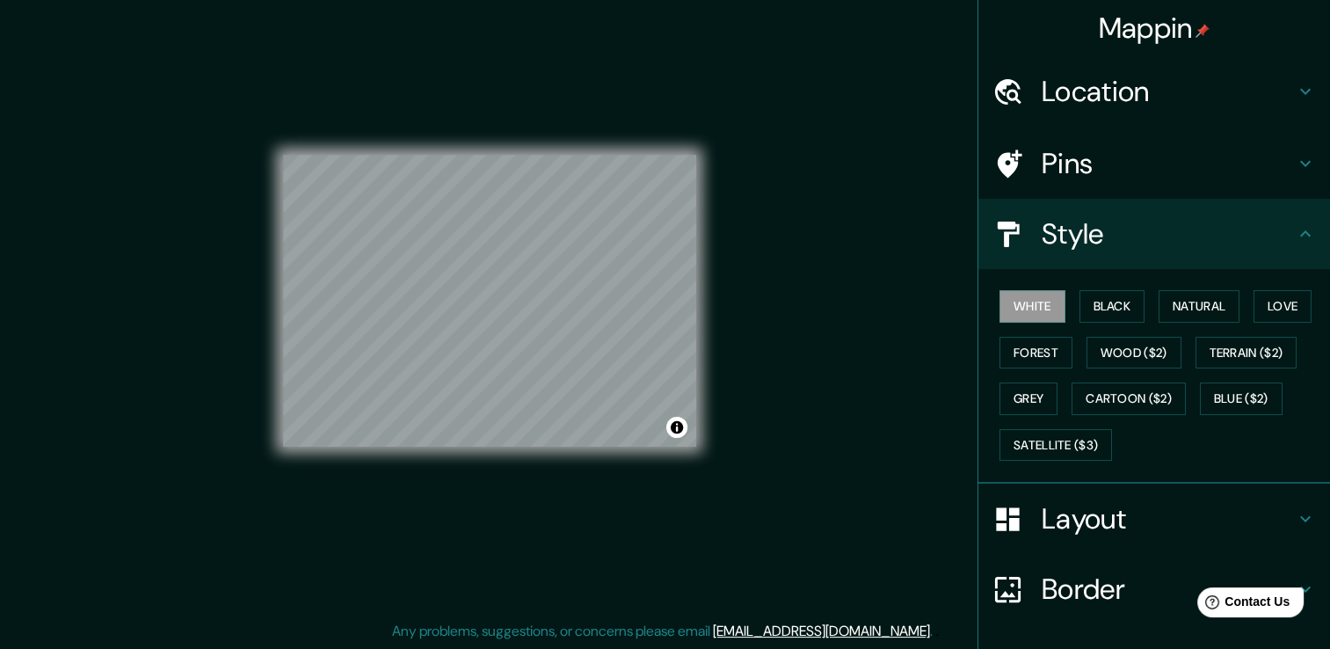
click at [1076, 525] on h4 "Layout" at bounding box center [1167, 518] width 253 height 35
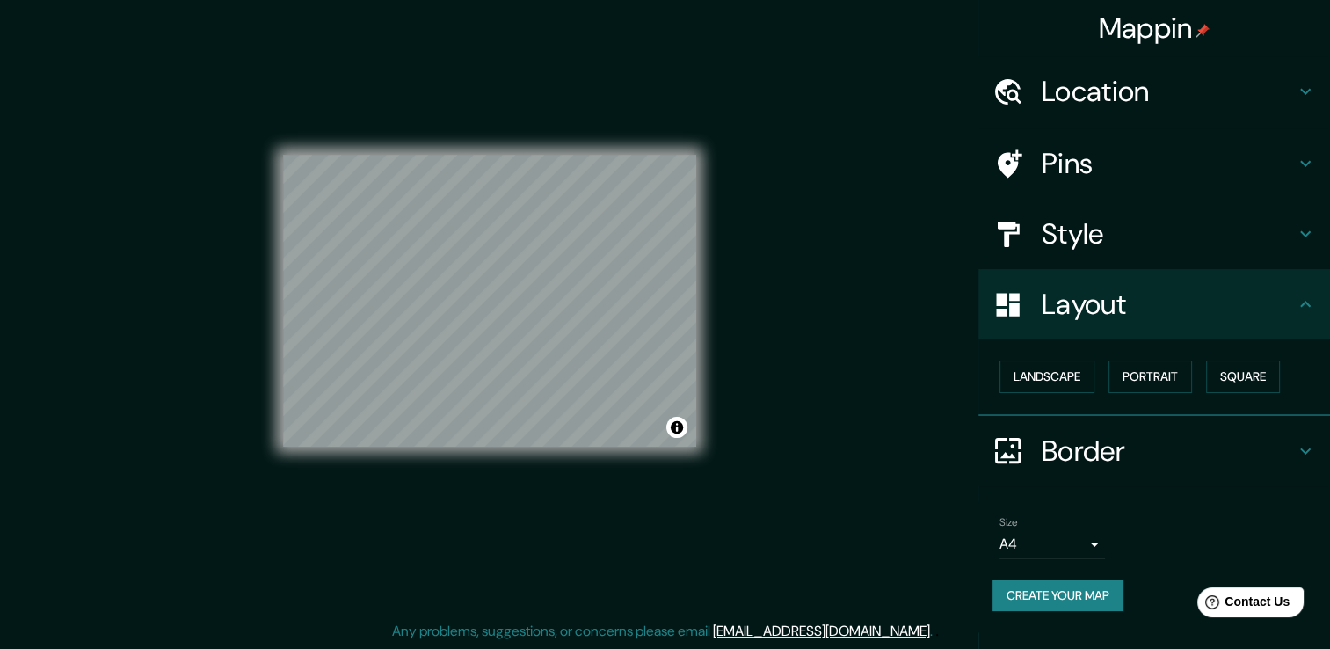
click at [822, 338] on div "Mappin Location Pins Style Layout Landscape Portrait Square Border Choose a bor…" at bounding box center [665, 315] width 1330 height 668
click at [1037, 591] on button "Create your map" at bounding box center [1057, 595] width 131 height 33
click at [1058, 605] on button "Create your map" at bounding box center [1057, 595] width 131 height 33
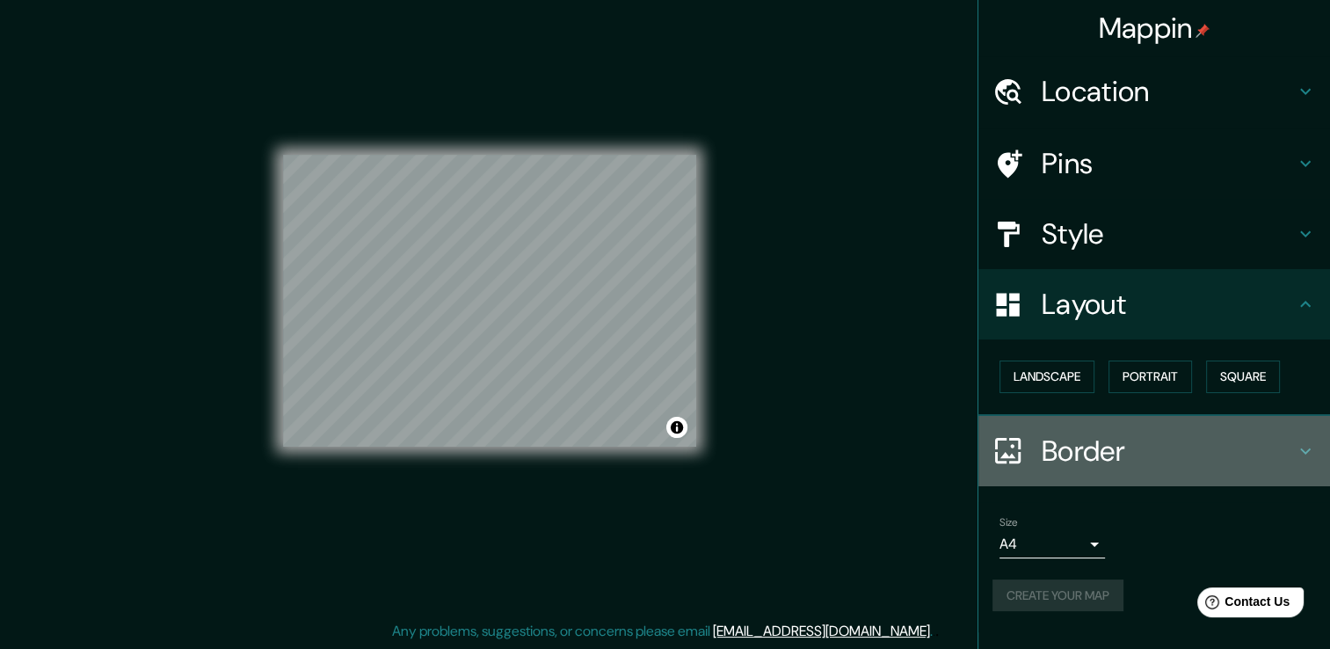
click at [1047, 434] on h4 "Border" at bounding box center [1167, 450] width 253 height 35
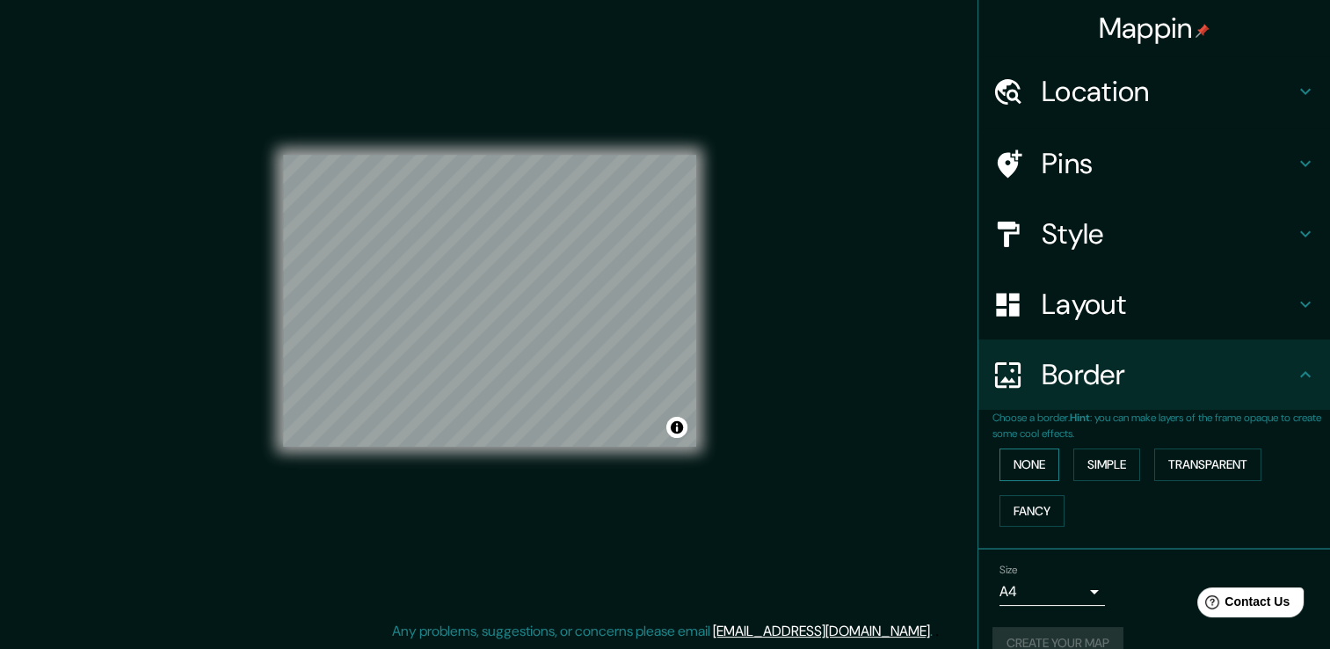
click at [1014, 470] on button "None" at bounding box center [1029, 464] width 60 height 33
click at [1106, 387] on h4 "Border" at bounding box center [1167, 374] width 253 height 35
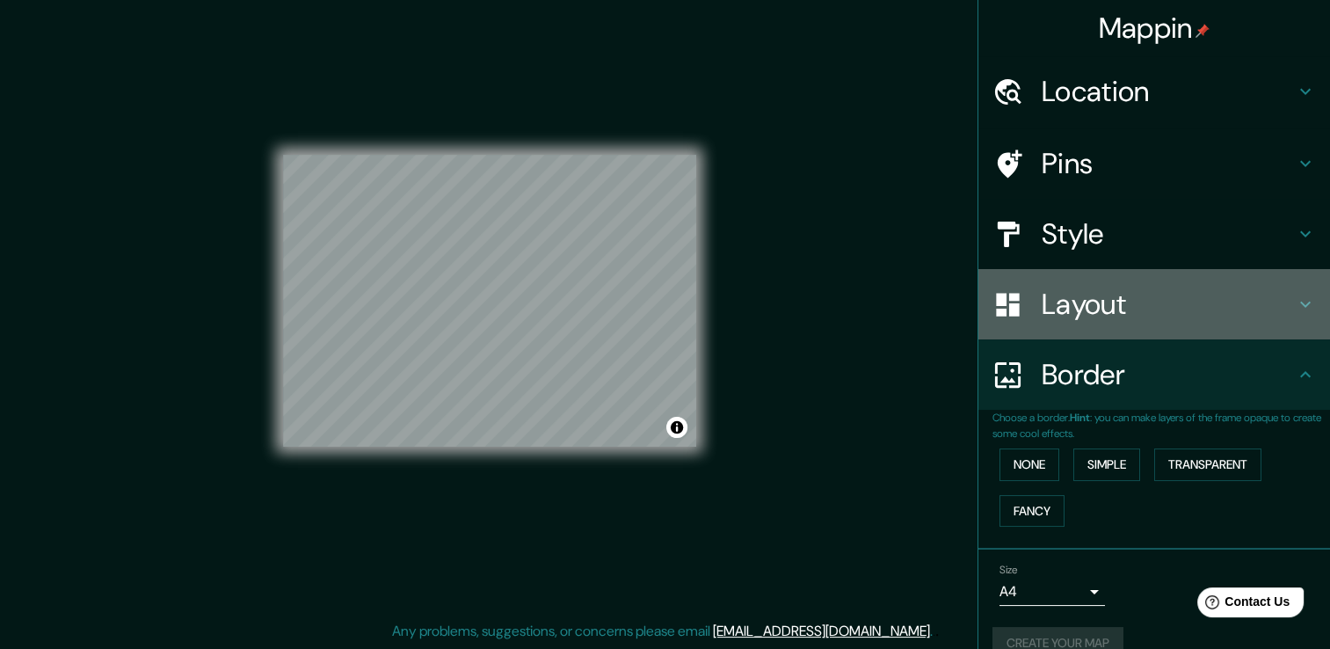
click at [1054, 319] on h4 "Layout" at bounding box center [1167, 303] width 253 height 35
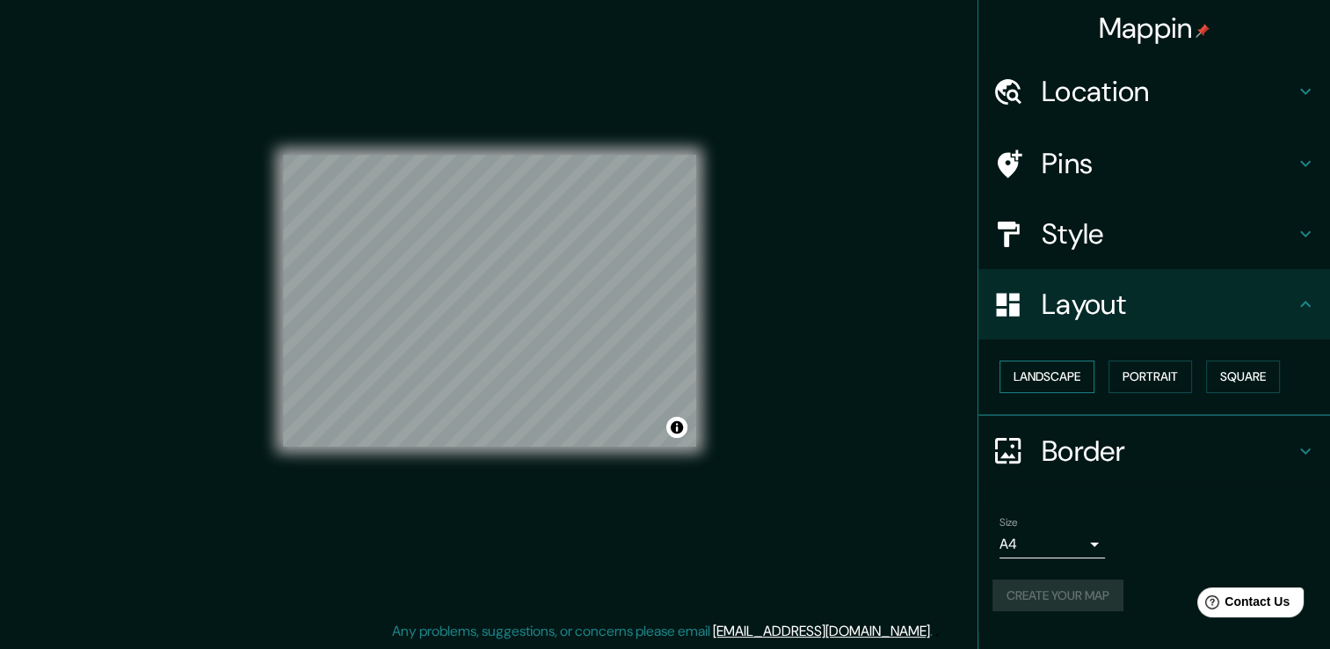
click at [1080, 385] on button "Landscape" at bounding box center [1046, 376] width 95 height 33
click at [1047, 543] on body "Mappin Location Pins Style Layout Landscape Portrait Square Border Choose a bor…" at bounding box center [665, 305] width 1330 height 649
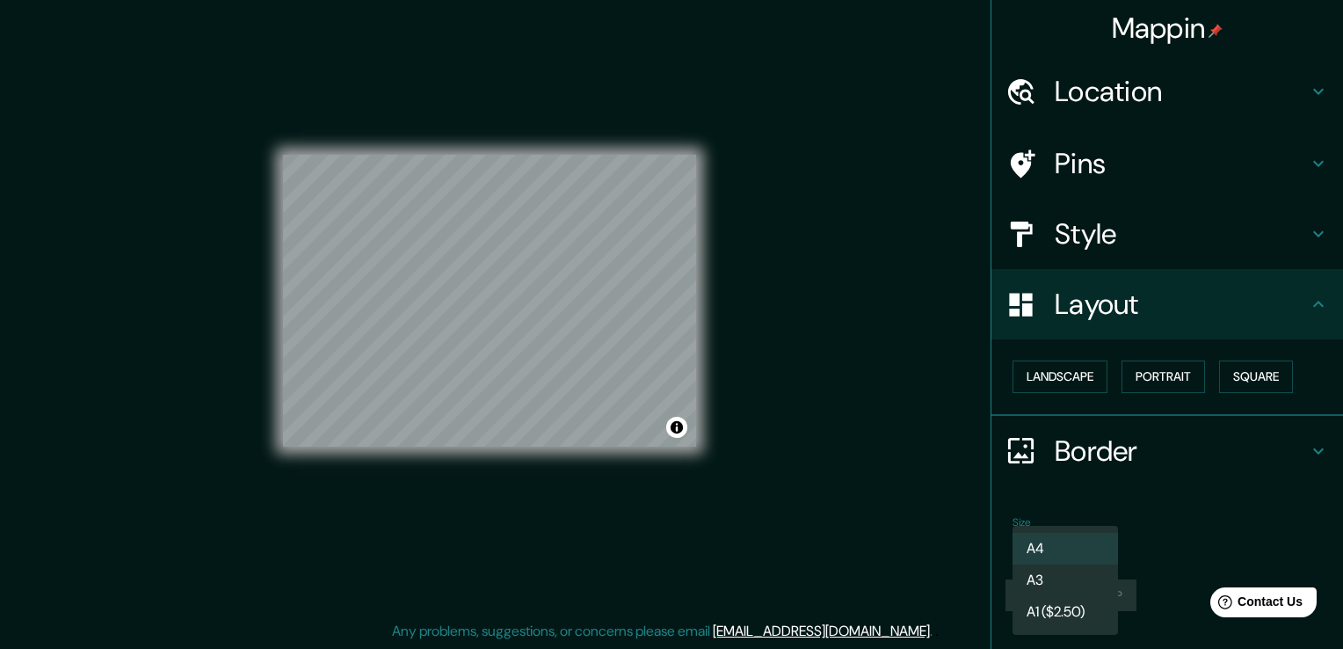
click at [767, 379] on div at bounding box center [671, 324] width 1343 height 649
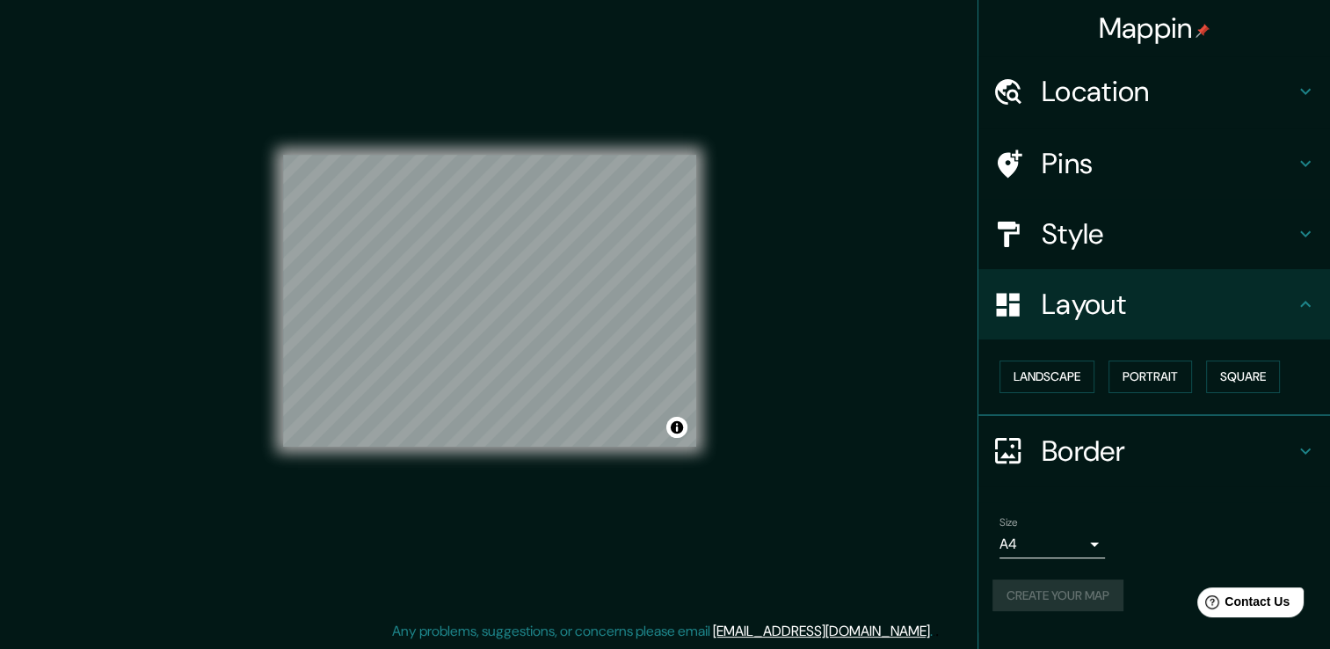
click at [1005, 588] on div "Create your map" at bounding box center [1153, 595] width 323 height 33
click at [808, 417] on div "Mappin Location Pins Style Layout Landscape Portrait Square Border Choose a bor…" at bounding box center [665, 315] width 1330 height 668
click at [837, 434] on div "Mappin Location Pins Style Layout Landscape Portrait Square Border Choose a bor…" at bounding box center [665, 315] width 1330 height 668
drag, startPoint x: 837, startPoint y: 434, endPoint x: 820, endPoint y: 495, distance: 63.1
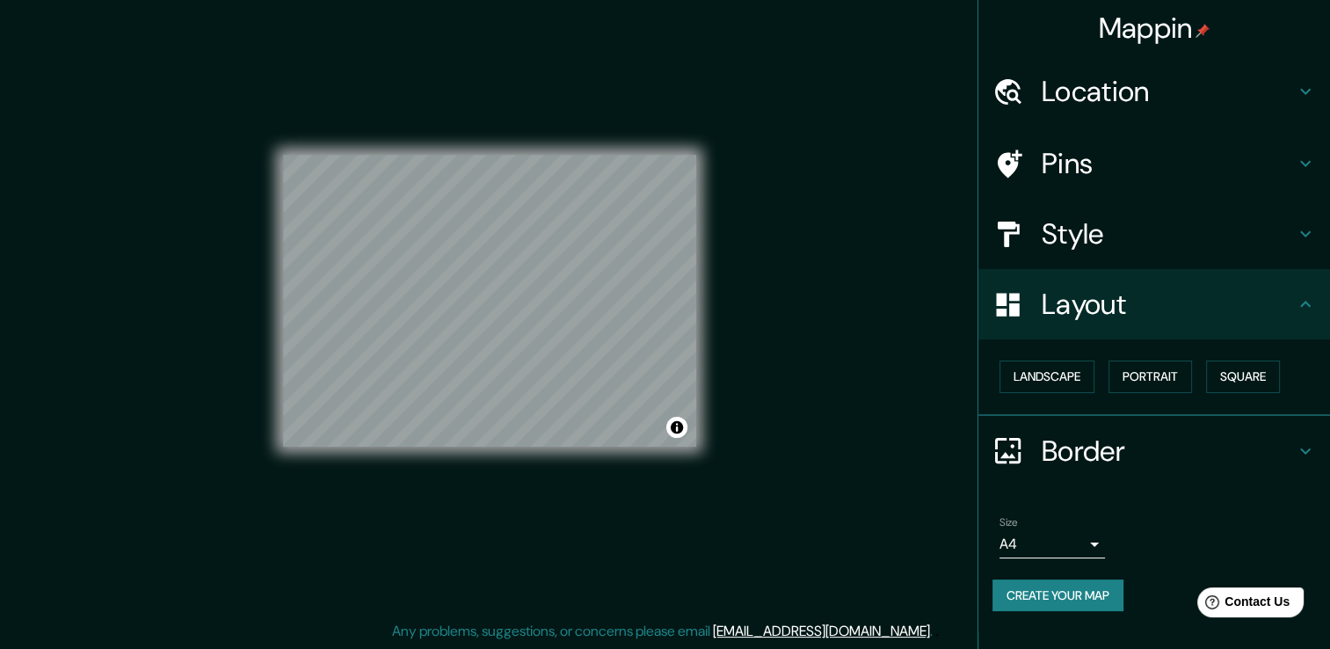
click at [820, 495] on div "Mappin Location Pins Style Layout Landscape Portrait Square Border Choose a bor…" at bounding box center [665, 315] width 1330 height 668
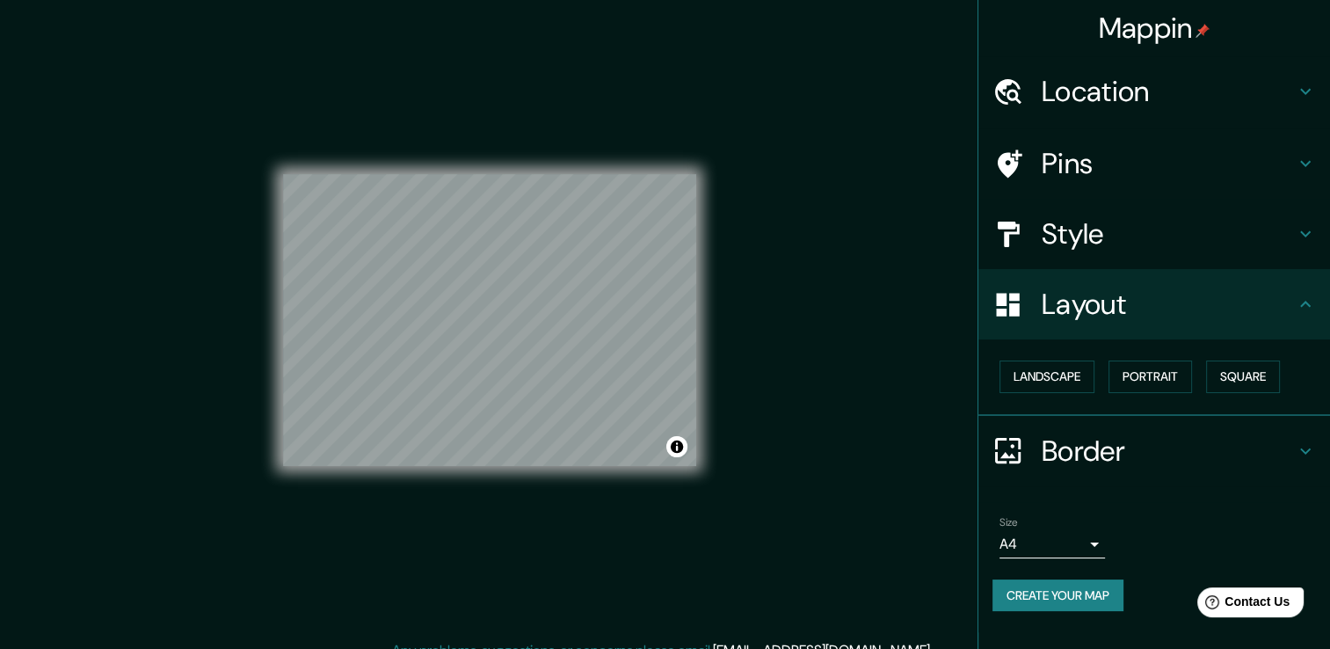
click at [1079, 596] on button "Create your map" at bounding box center [1057, 595] width 131 height 33
click at [1127, 92] on h4 "Location" at bounding box center [1167, 91] width 253 height 35
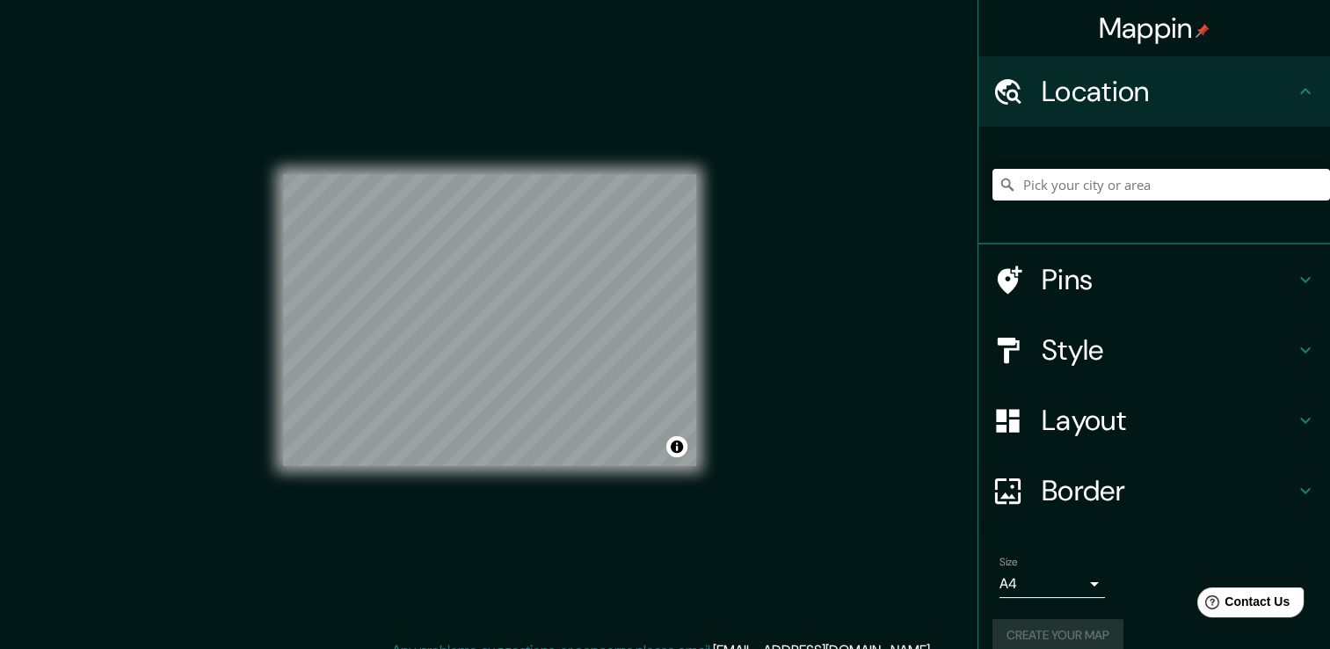
click at [1127, 92] on h4 "Location" at bounding box center [1167, 91] width 253 height 35
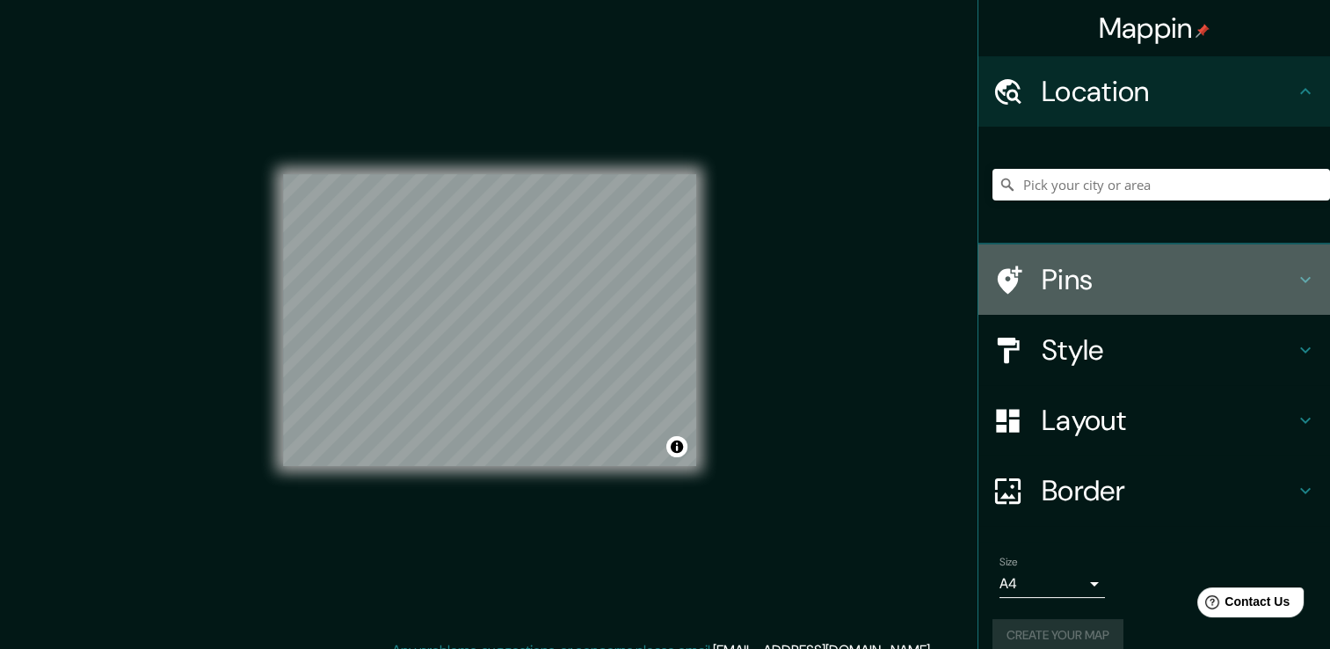
click at [1041, 276] on h4 "Pins" at bounding box center [1167, 279] width 253 height 35
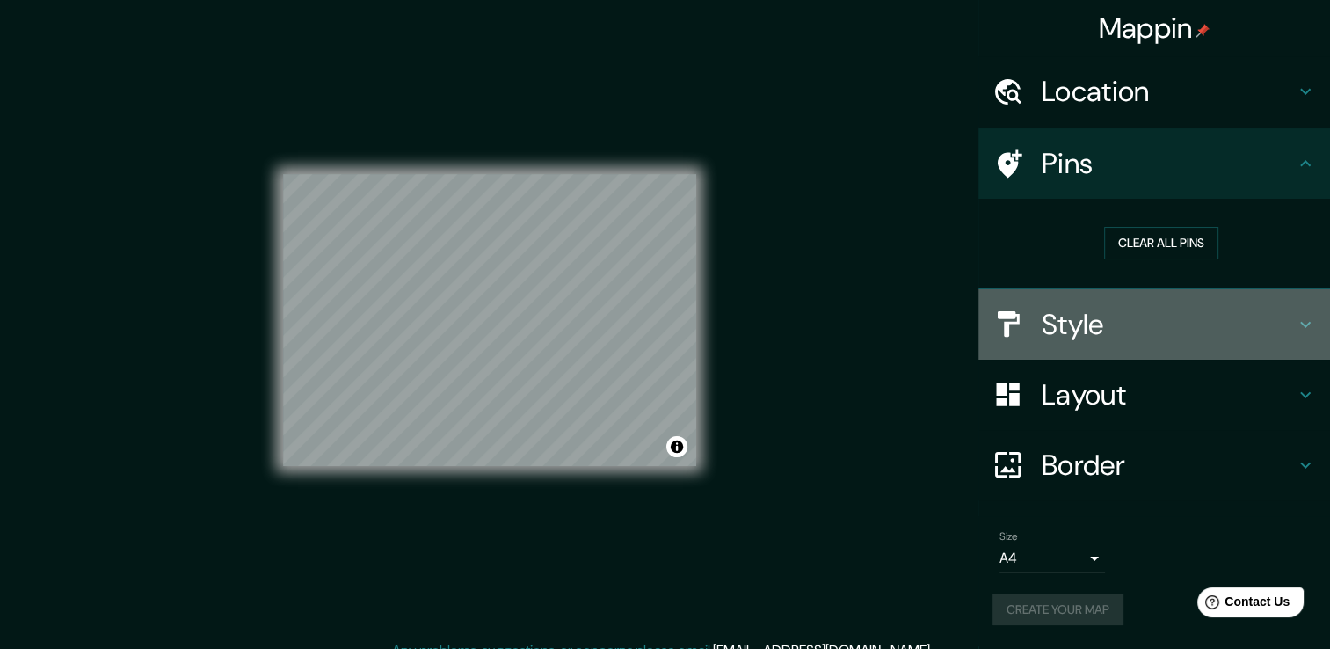
click at [1086, 316] on h4 "Style" at bounding box center [1167, 324] width 253 height 35
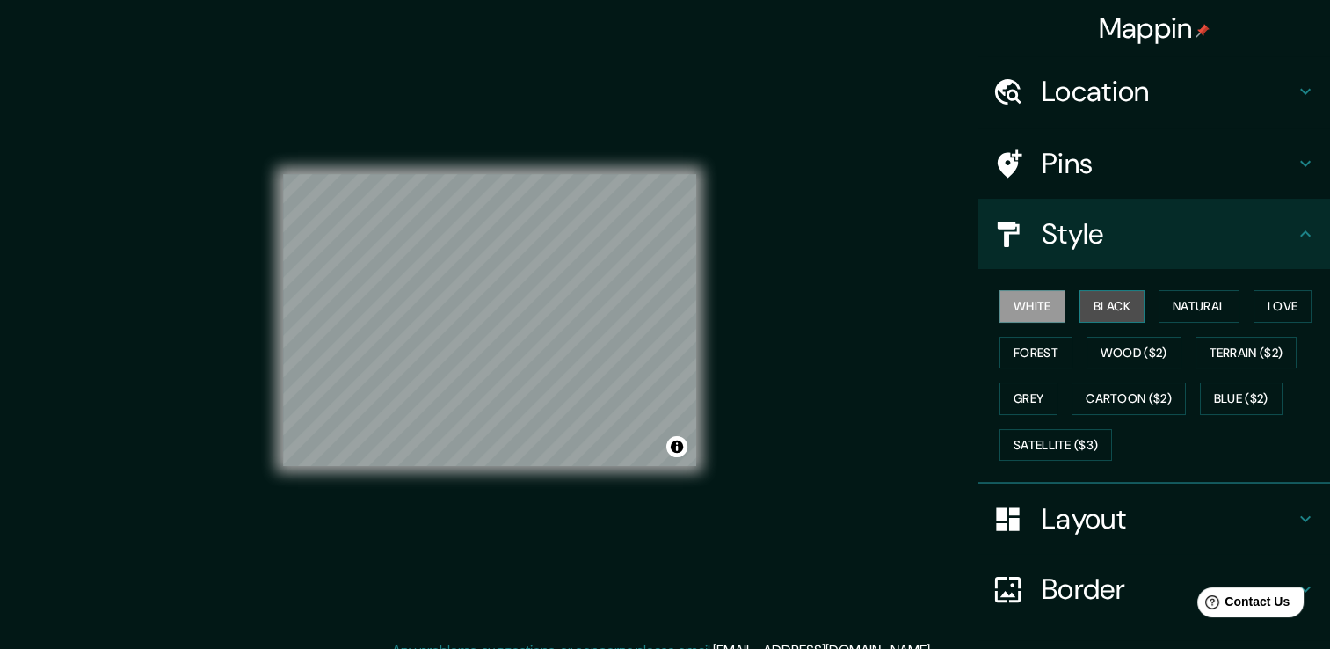
click at [1114, 309] on button "Black" at bounding box center [1112, 306] width 66 height 33
click at [1020, 299] on button "White" at bounding box center [1032, 306] width 66 height 33
click at [888, 424] on div "Mappin Location Pins Style White Black Natural Love Forest Wood ($2) Terrain ($…" at bounding box center [665, 334] width 1330 height 668
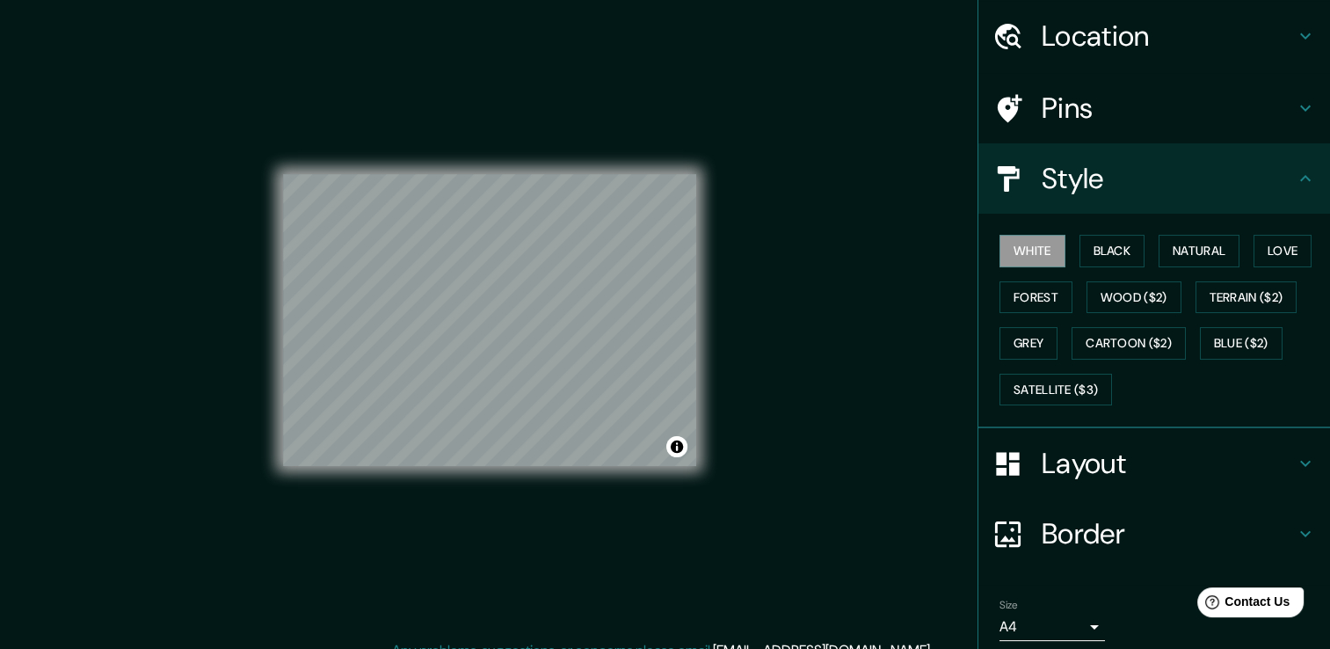
scroll to position [119, 0]
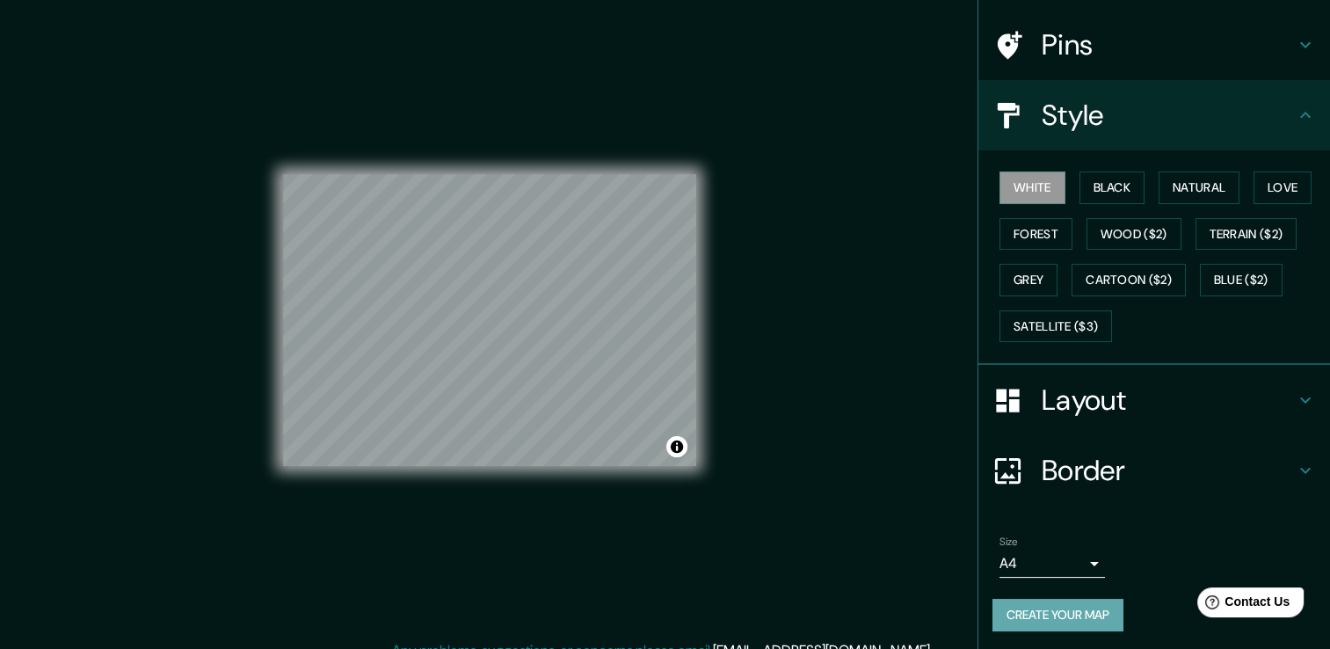
click at [996, 610] on button "Create your map" at bounding box center [1057, 614] width 131 height 33
click at [676, 450] on button "Toggle attribution" at bounding box center [676, 446] width 21 height 21
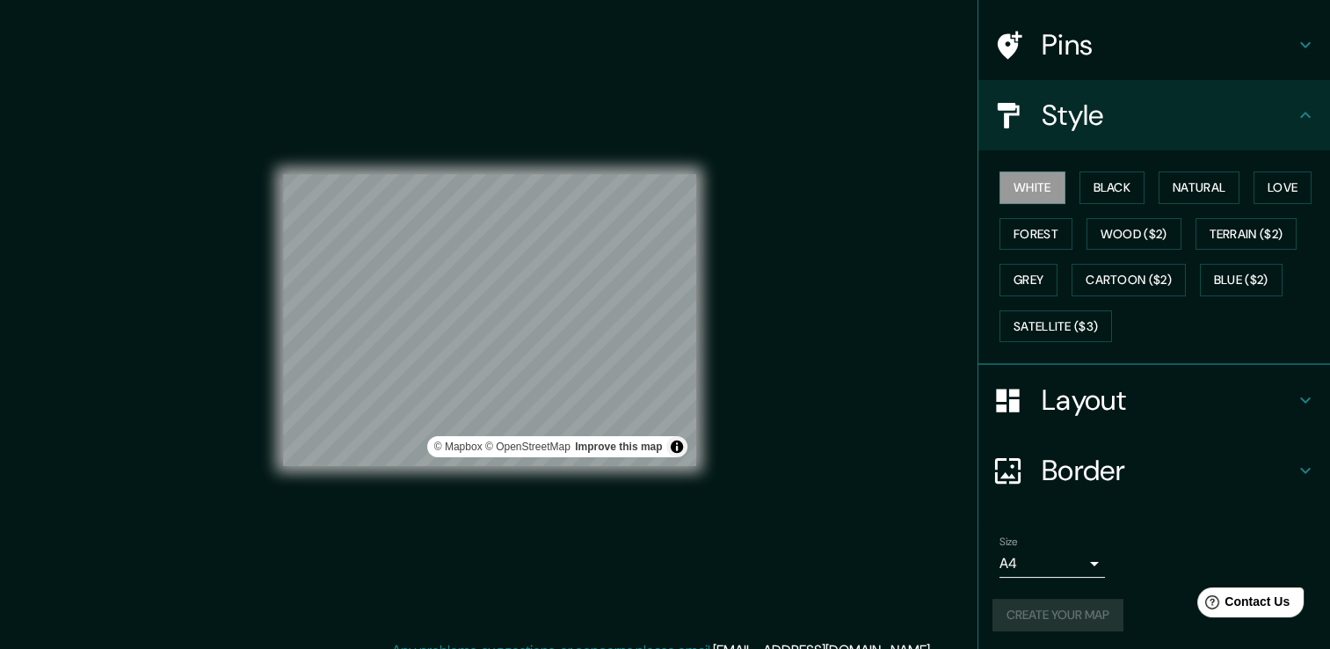
click at [780, 388] on div "Mappin Location Pins Style White Black Natural Love Forest Wood ($2) Terrain ($…" at bounding box center [665, 334] width 1330 height 668
click at [749, 433] on div "Mappin Location Pins Style White Black Natural Love Forest Wood ($2) Terrain ($…" at bounding box center [665, 334] width 1330 height 668
click at [678, 452] on button "Toggle attribution" at bounding box center [676, 446] width 21 height 21
click at [770, 404] on div "Mappin Location Pins Style White Black Natural Love Forest Wood ($2) Terrain ($…" at bounding box center [665, 334] width 1330 height 668
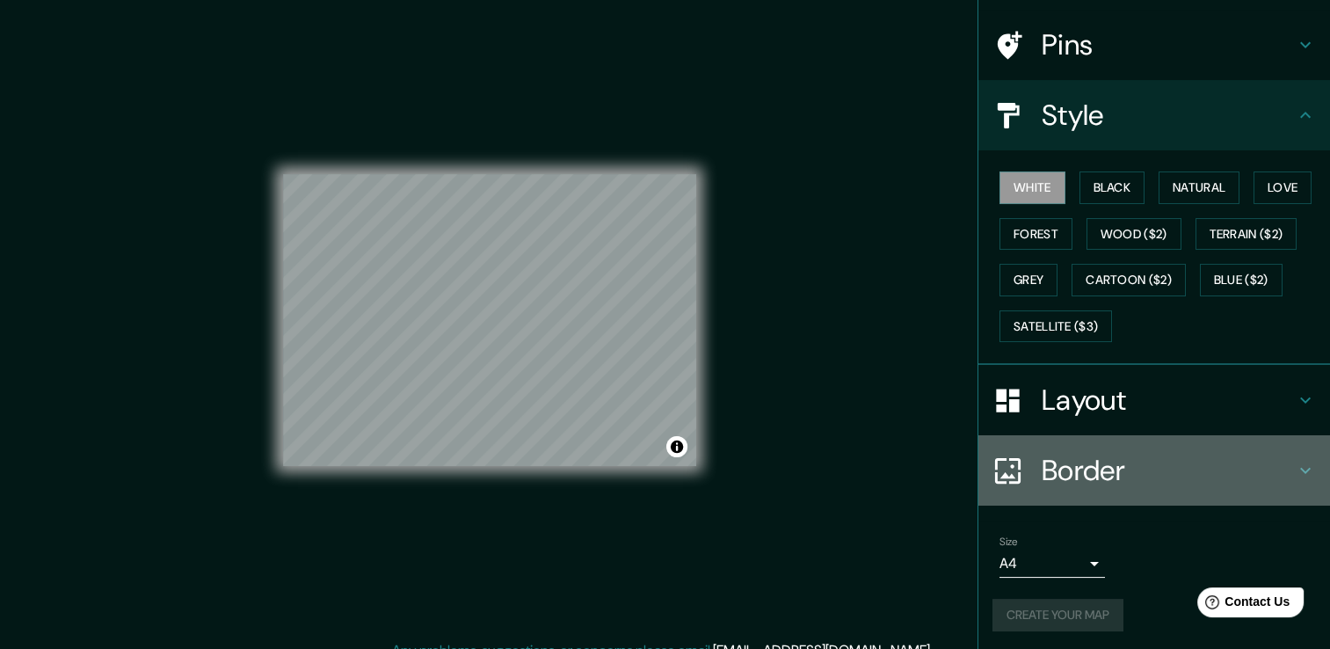
click at [1076, 476] on h4 "Border" at bounding box center [1167, 470] width 253 height 35
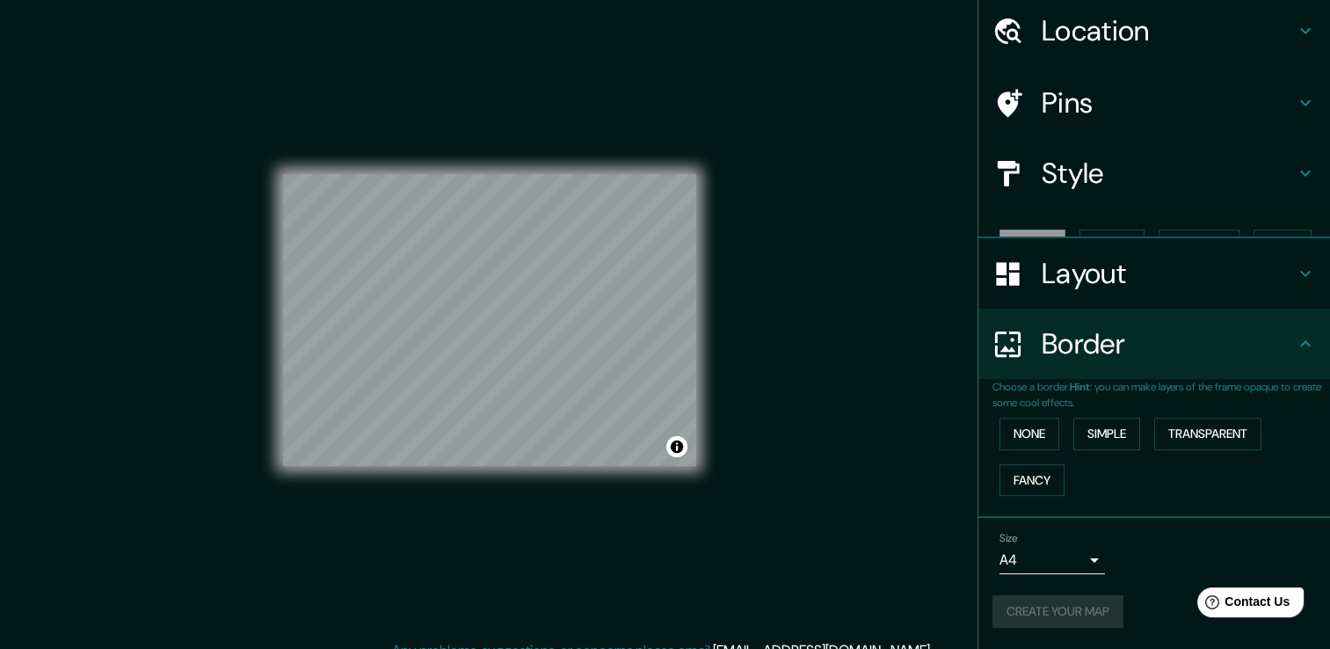
scroll to position [29, 0]
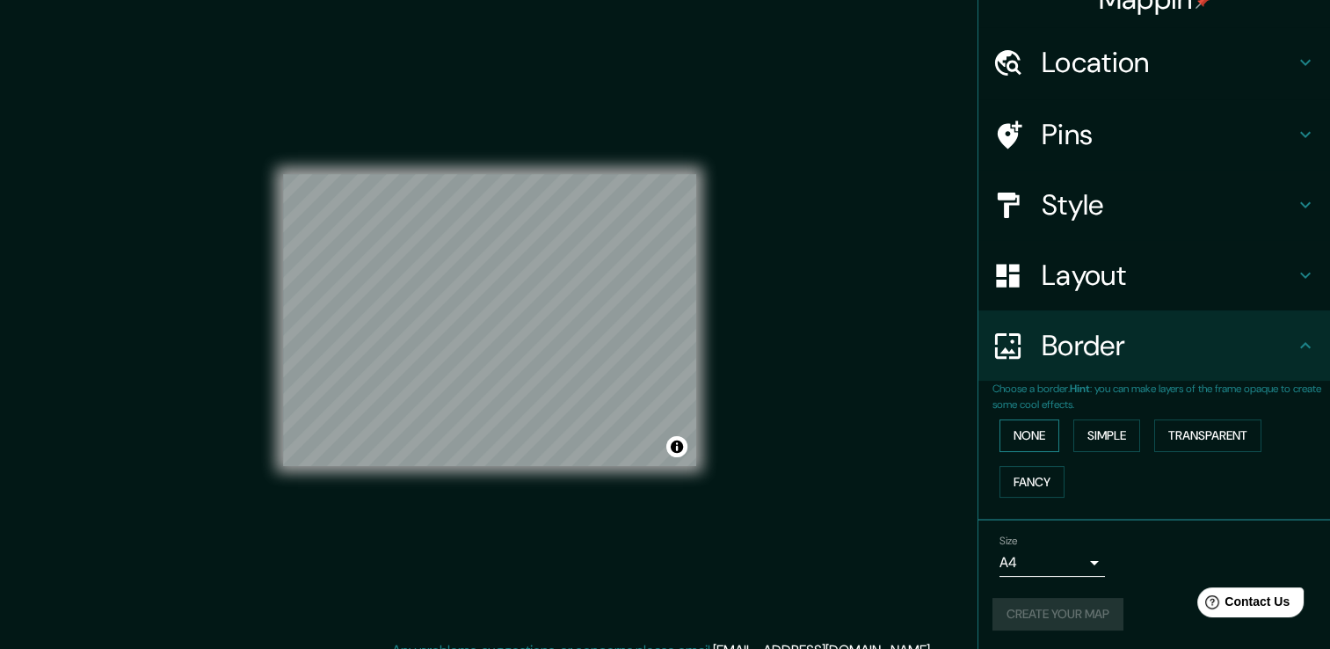
click at [1018, 430] on button "None" at bounding box center [1029, 435] width 60 height 33
click at [1045, 598] on button "Create your map" at bounding box center [1057, 614] width 131 height 33
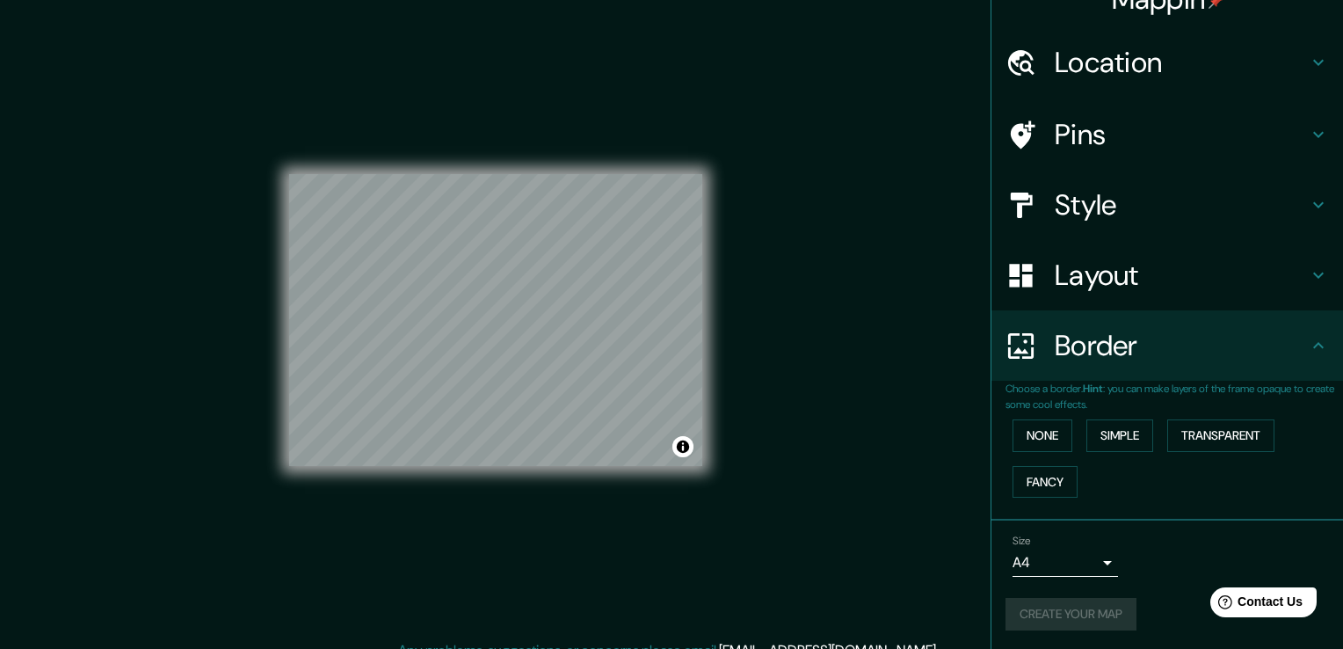
click at [1003, 550] on body "Mappin Location Pins Style Layout Border Choose a border. Hint : you can make l…" at bounding box center [671, 324] width 1343 height 649
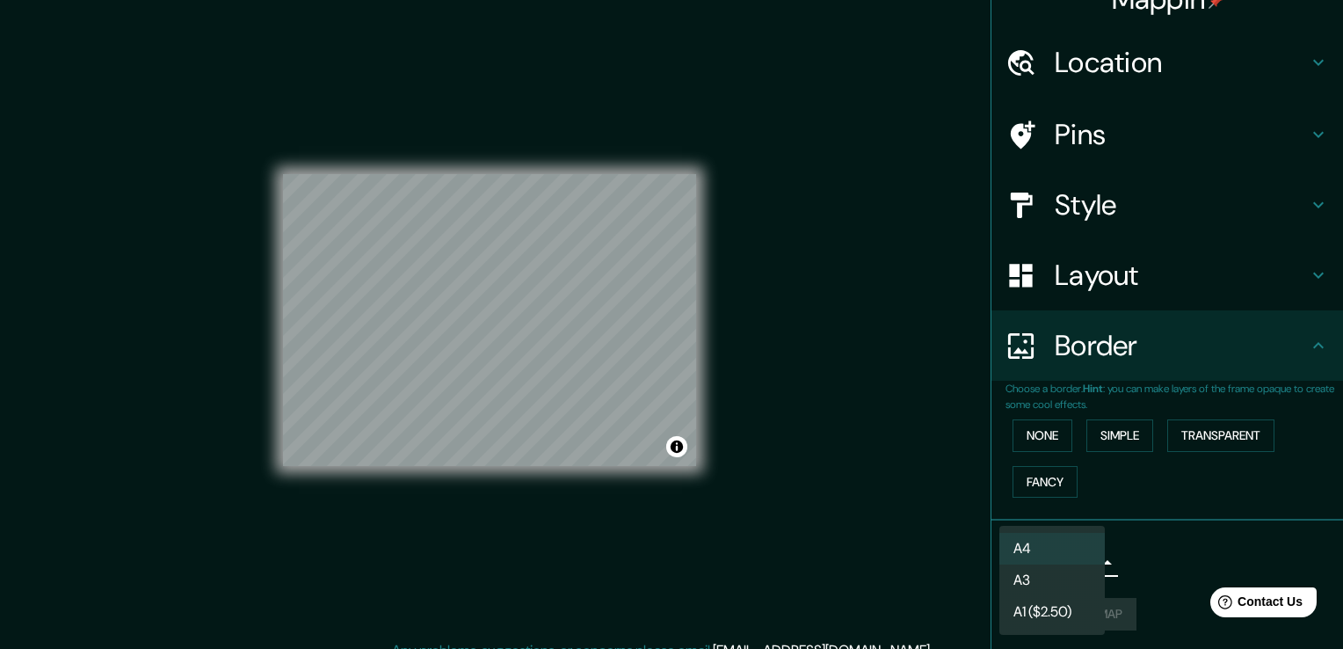
click at [1049, 577] on li "A3" at bounding box center [1051, 580] width 105 height 32
click at [1022, 570] on body "Mappin Location Pins Style Layout Border Choose a border. Hint : you can make l…" at bounding box center [671, 324] width 1343 height 649
click at [1040, 554] on li "A4" at bounding box center [1051, 549] width 105 height 32
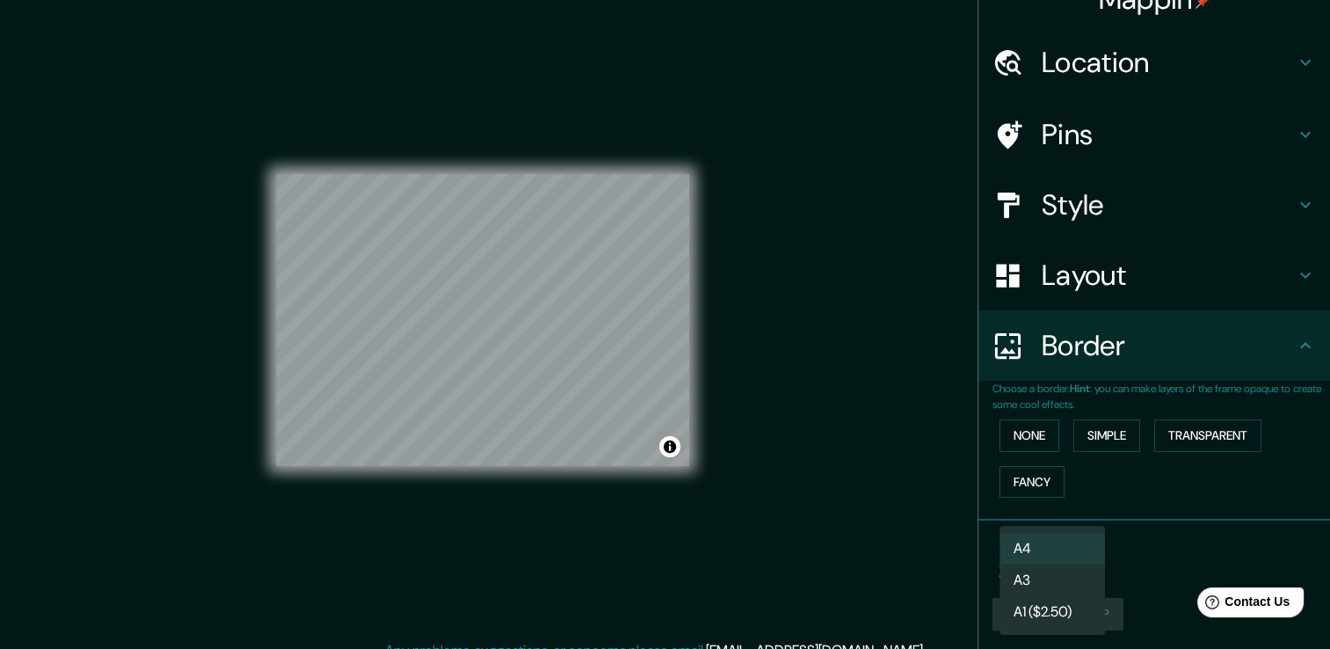
click at [1033, 563] on body "Mappin Location Pins Style Layout Border Choose a border. Hint : you can make l…" at bounding box center [665, 324] width 1330 height 649
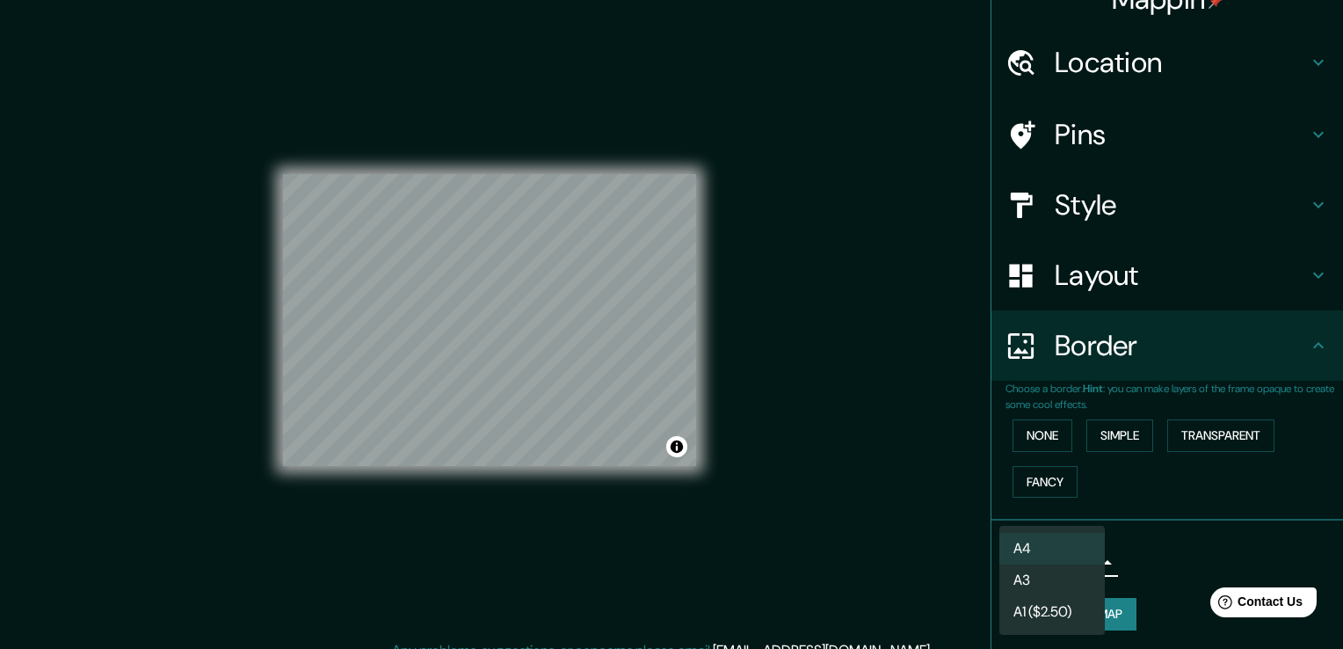
click at [1022, 578] on li "A3" at bounding box center [1051, 580] width 105 height 32
type input "a4"
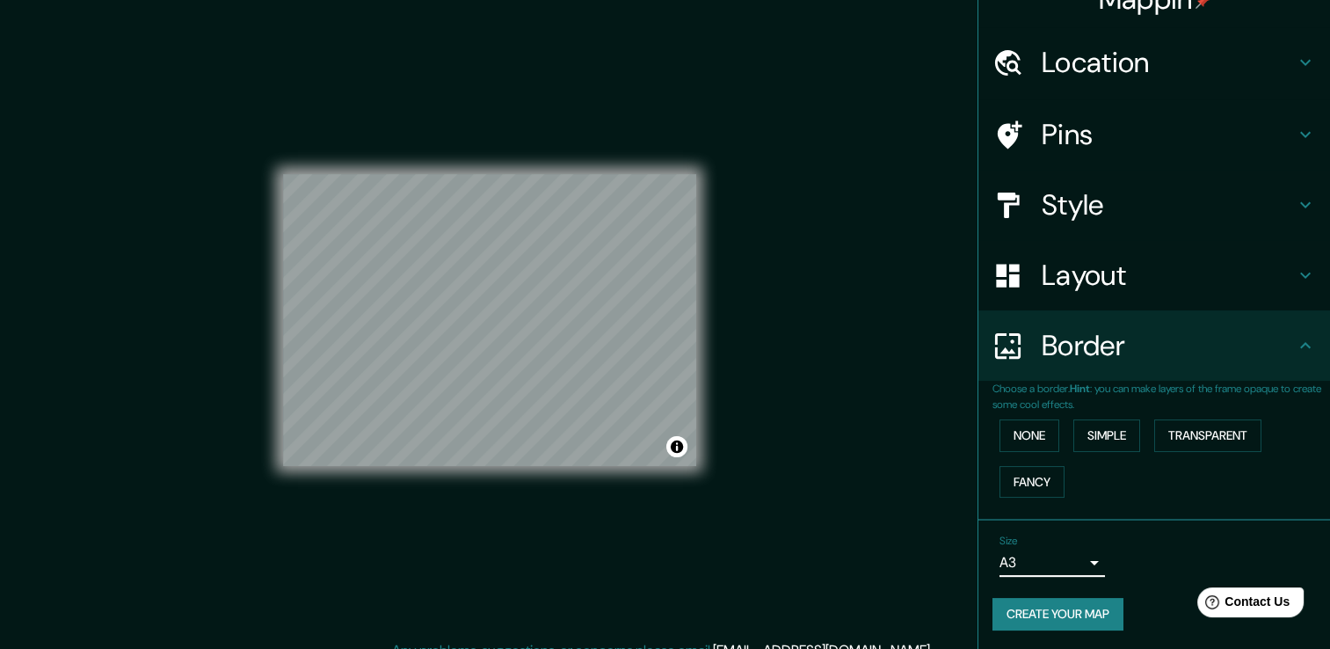
click at [1140, 582] on div "Size A3 a4 Create your map" at bounding box center [1153, 585] width 323 height 117
click at [1079, 617] on button "Create your map" at bounding box center [1057, 614] width 131 height 33
click at [1049, 624] on button "Create your map" at bounding box center [1057, 614] width 131 height 33
click at [770, 316] on div "Mappin Location Pins Style Layout Border Choose a border. Hint : you can make l…" at bounding box center [665, 334] width 1330 height 668
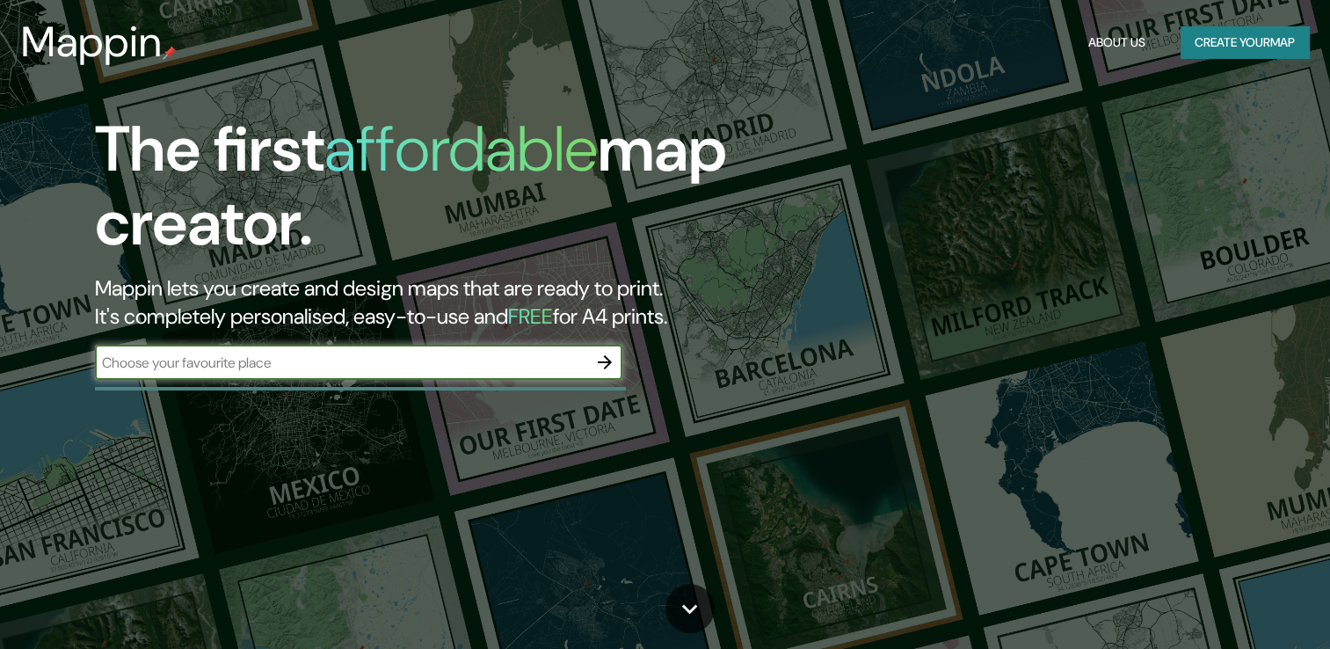
click at [344, 361] on input "text" at bounding box center [341, 362] width 492 height 20
type input "BRASILIA"
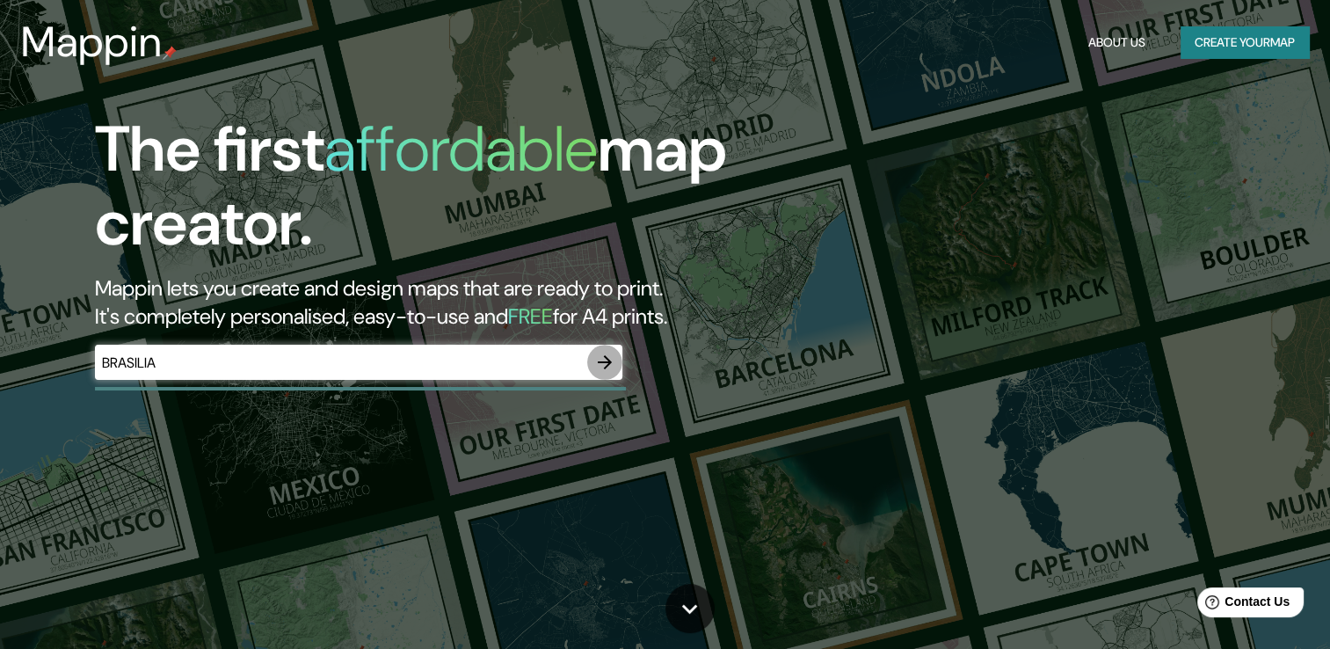
click at [609, 364] on icon "button" at bounding box center [605, 362] width 14 height 14
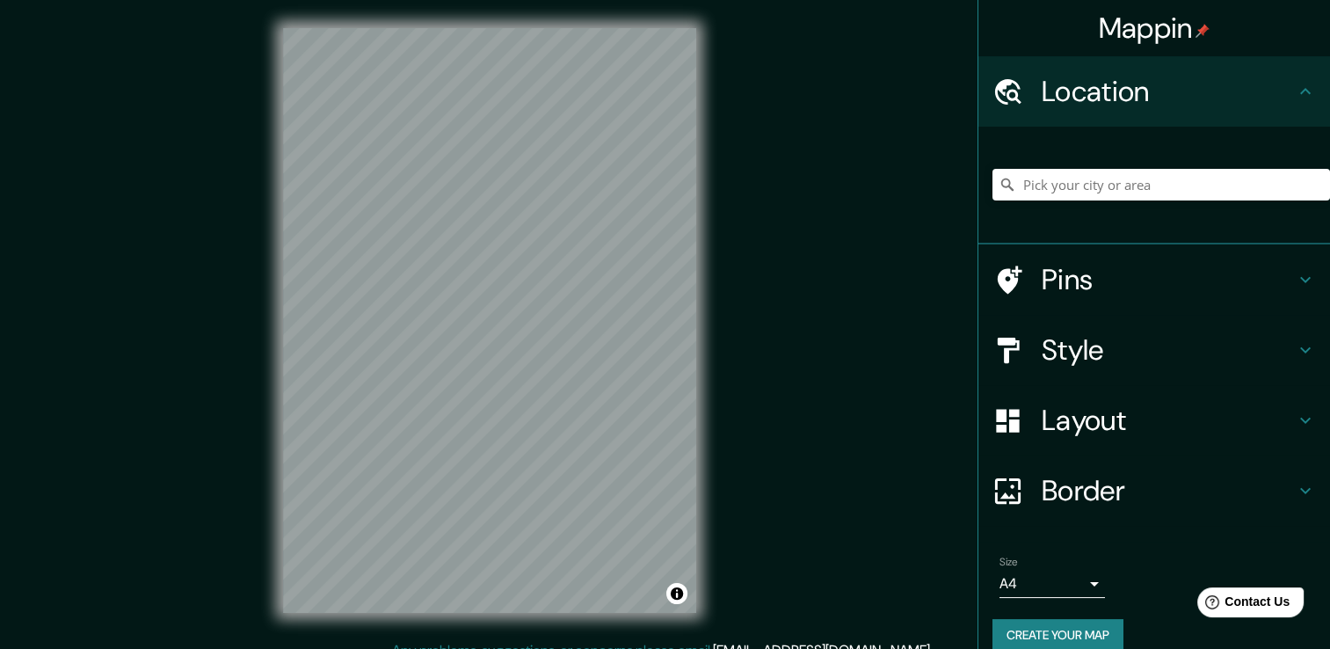
click at [1009, 589] on body "Mappin Location Pins Style Layout Border Choose a border. Hint : you can make l…" at bounding box center [665, 324] width 1330 height 649
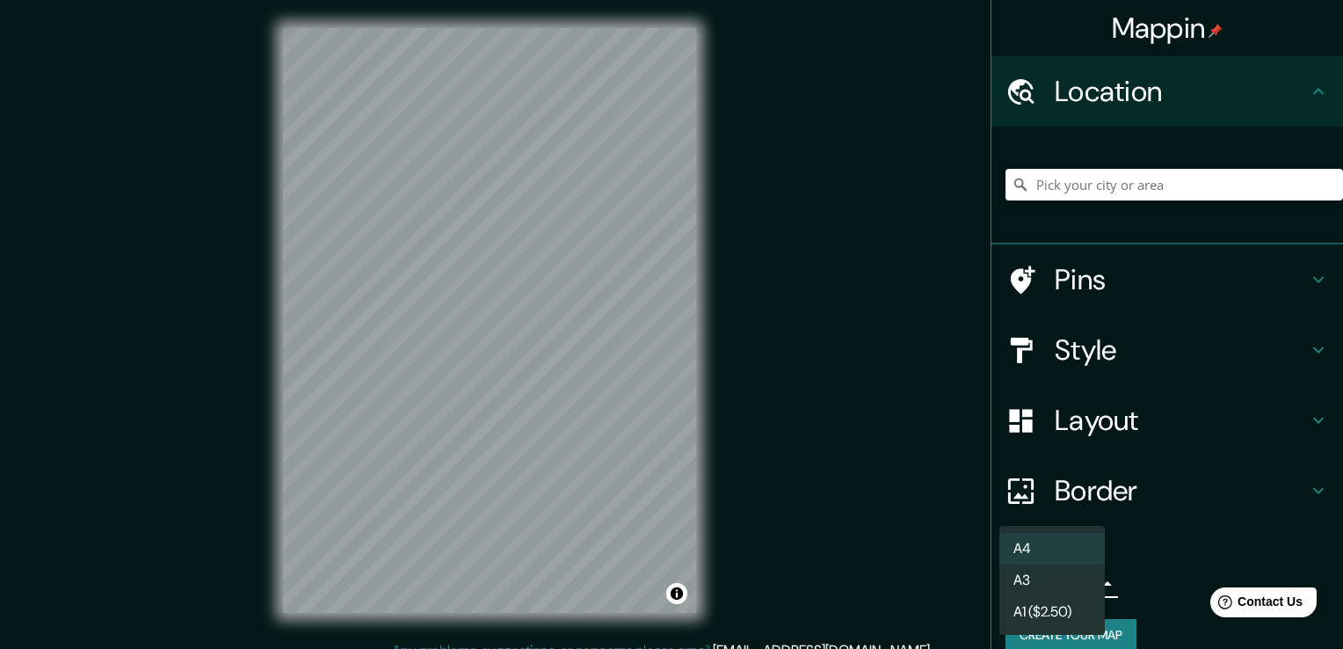
click at [1101, 432] on div at bounding box center [671, 324] width 1343 height 649
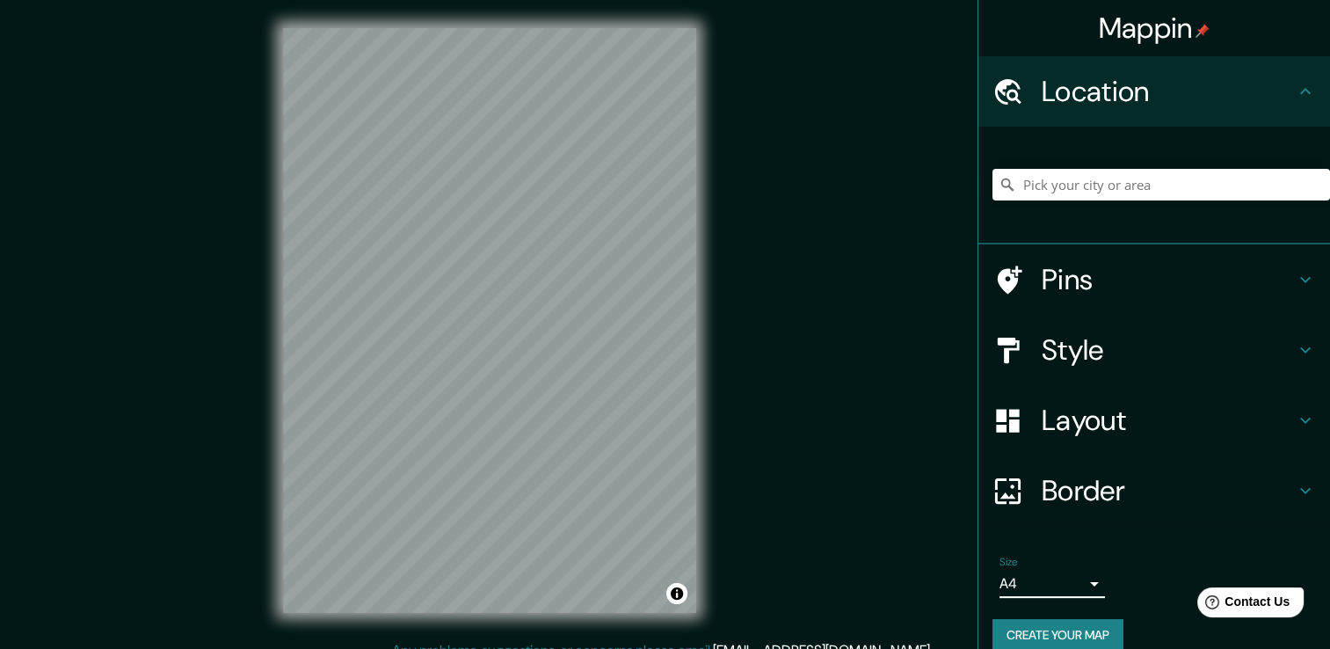
click at [1089, 423] on h4 "Layout" at bounding box center [1167, 419] width 253 height 35
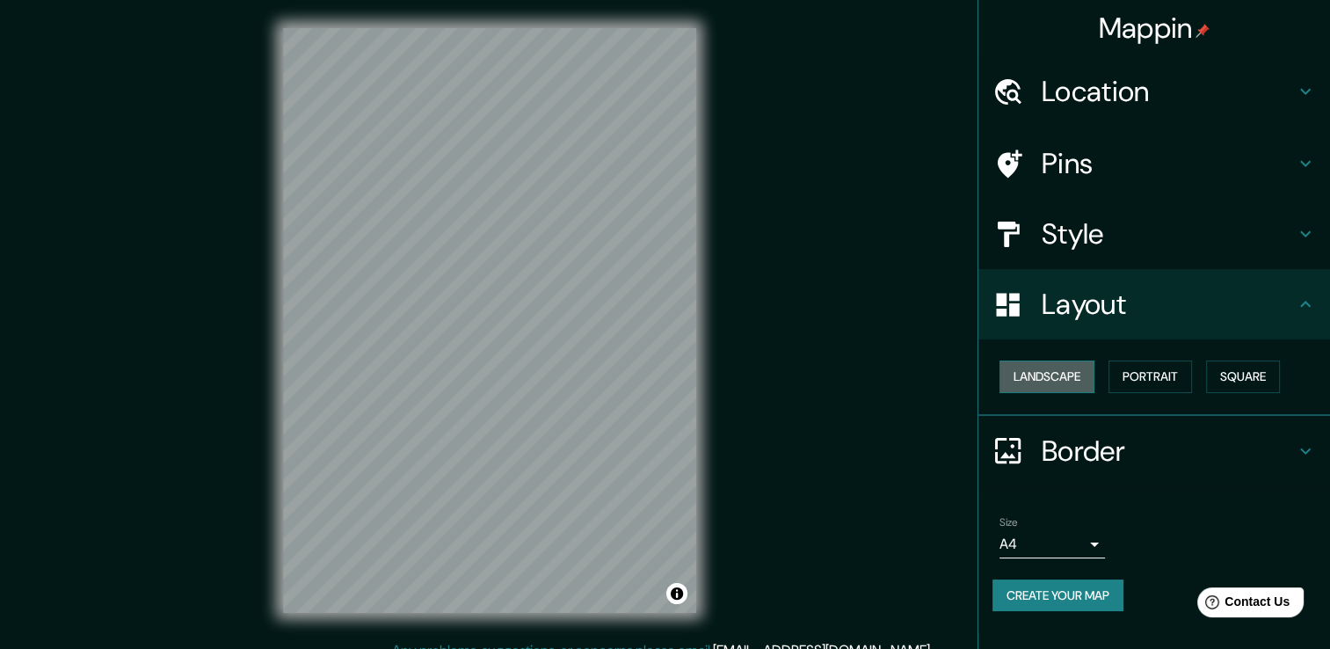
click at [1058, 368] on button "Landscape" at bounding box center [1046, 376] width 95 height 33
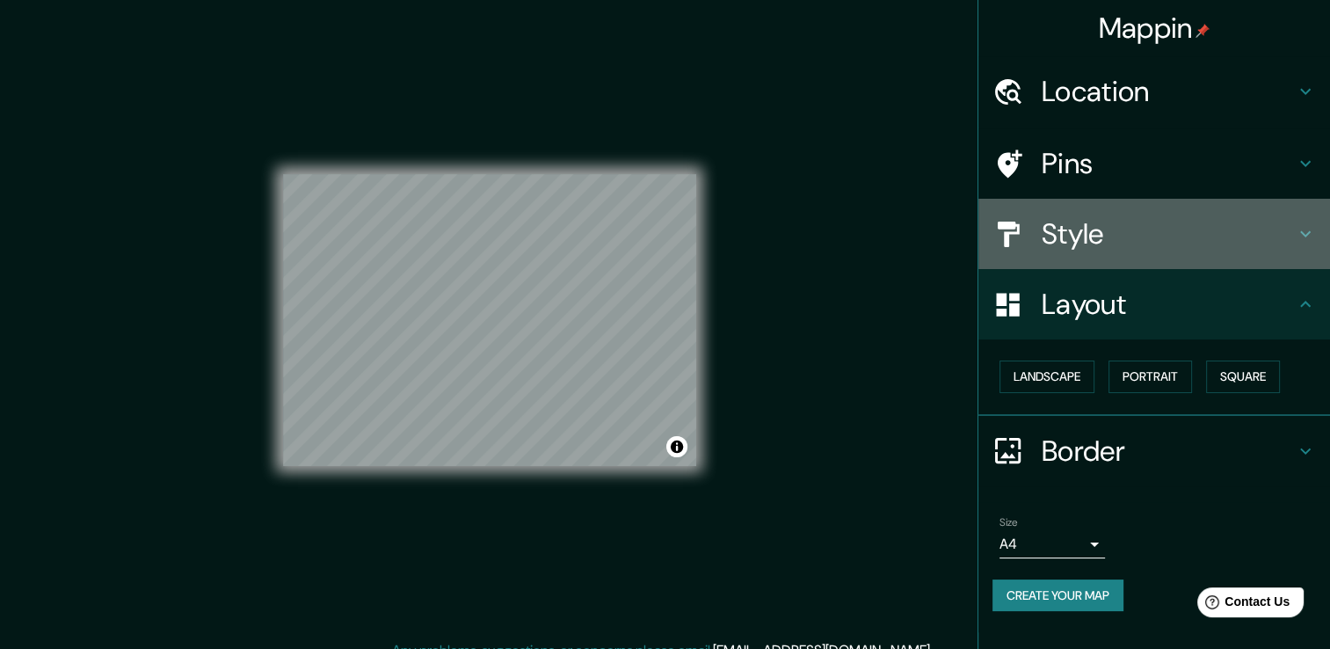
click at [1108, 237] on h4 "Style" at bounding box center [1167, 233] width 253 height 35
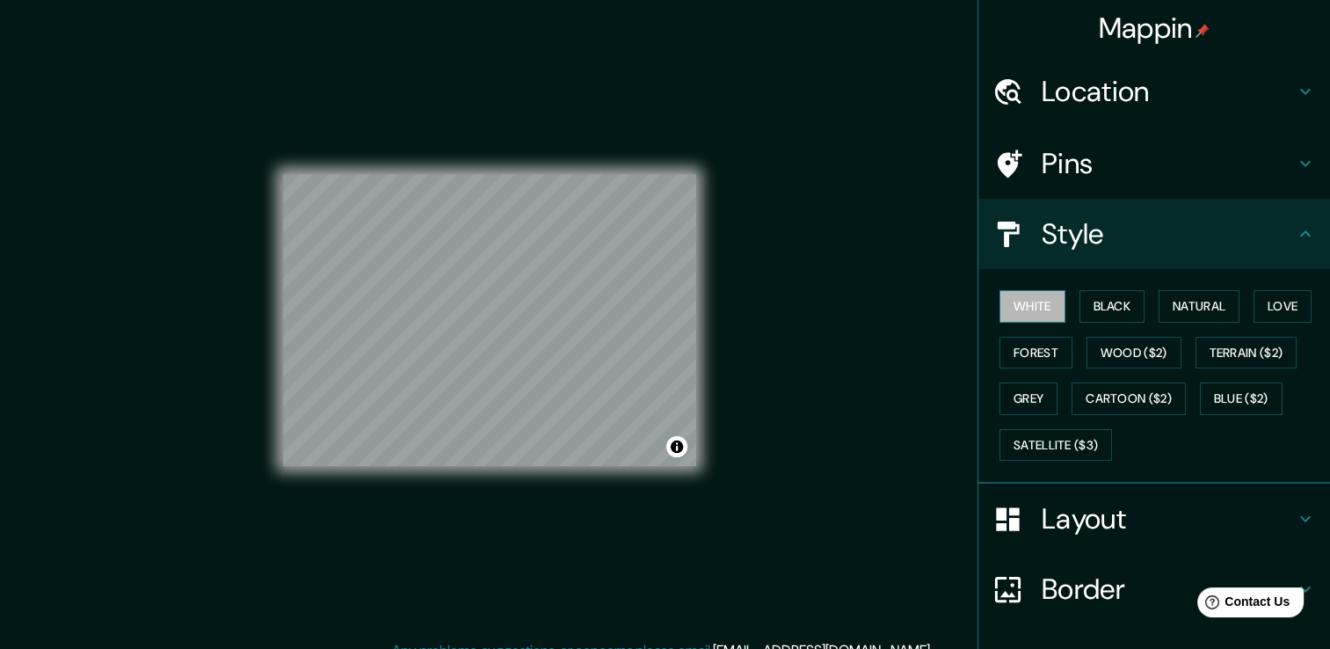
click at [1007, 298] on button "White" at bounding box center [1032, 306] width 66 height 33
click at [1076, 221] on h4 "Style" at bounding box center [1167, 233] width 253 height 35
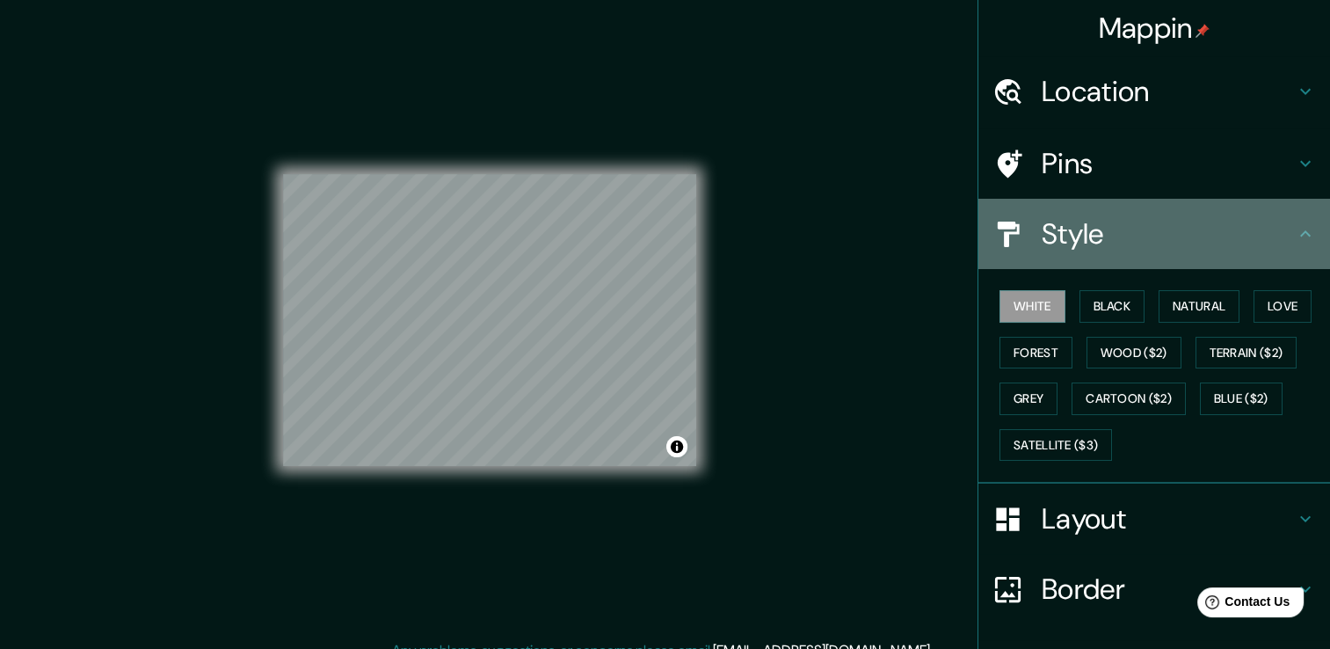
click at [1300, 234] on icon at bounding box center [1305, 233] width 11 height 6
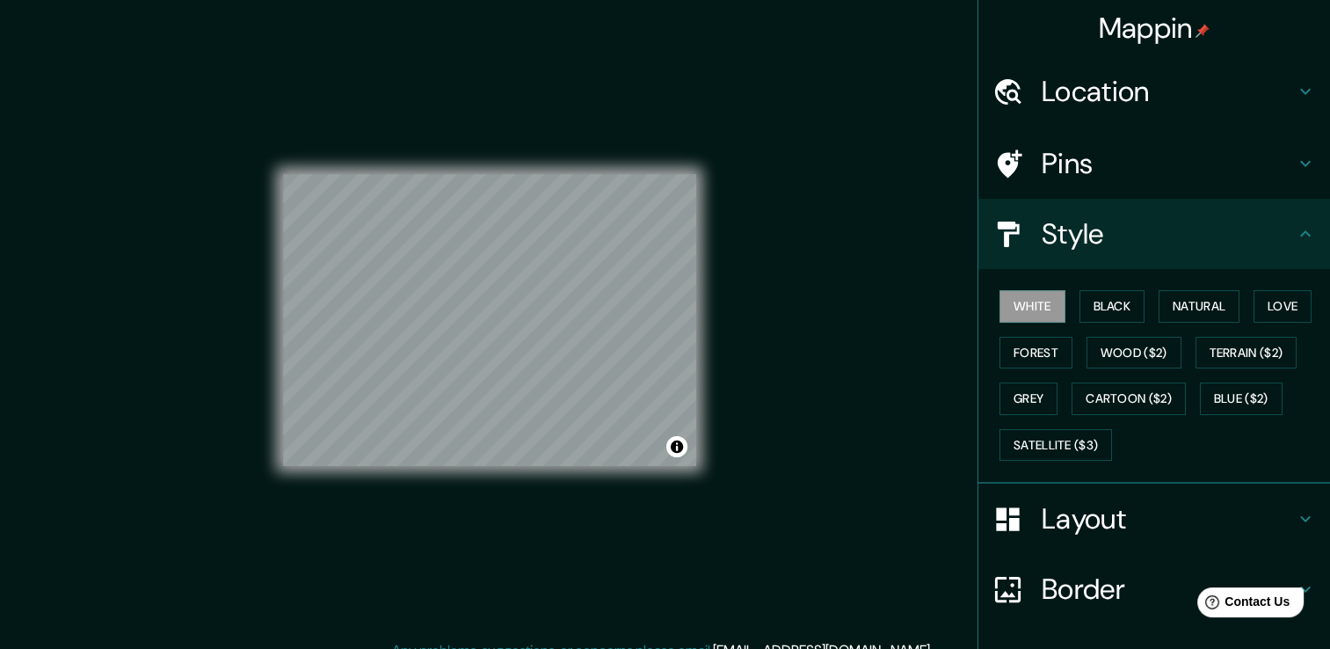
click at [1178, 518] on h4 "Layout" at bounding box center [1167, 518] width 253 height 35
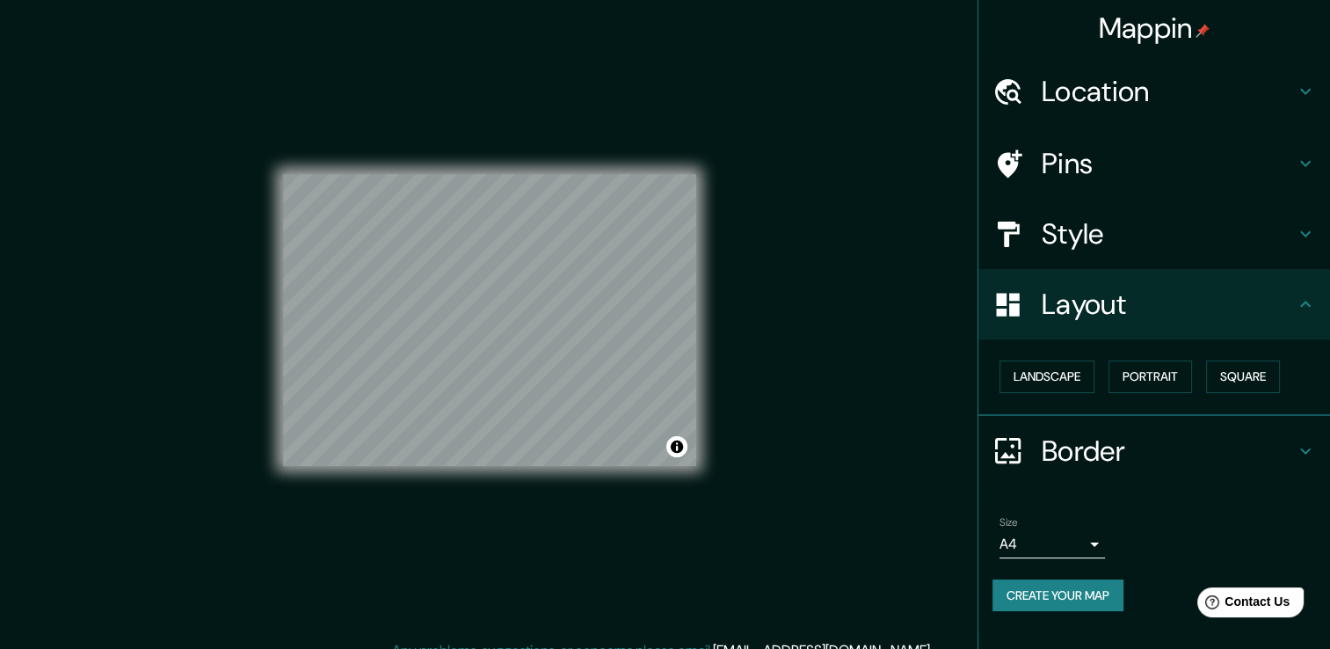
click at [1039, 533] on body "Mappin Location Pins Style Layout Landscape Portrait Square Border Choose a bor…" at bounding box center [665, 324] width 1330 height 649
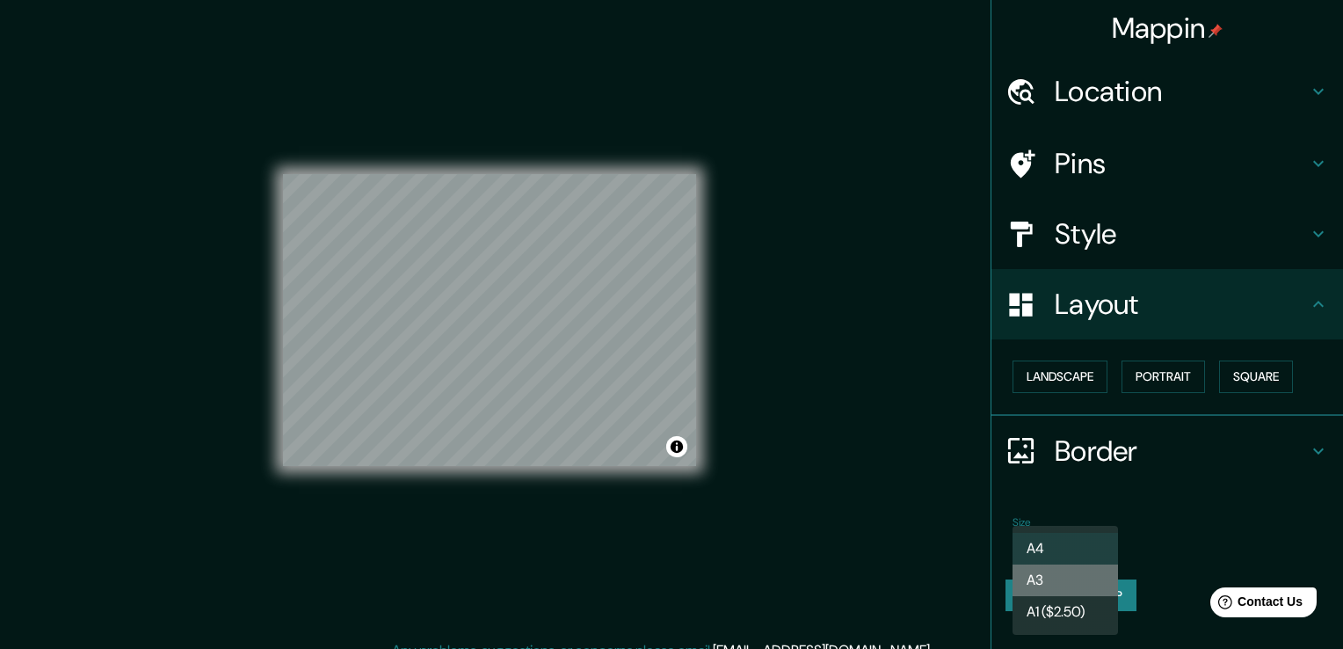
click at [1048, 578] on li "A3" at bounding box center [1064, 580] width 105 height 32
type input "a4"
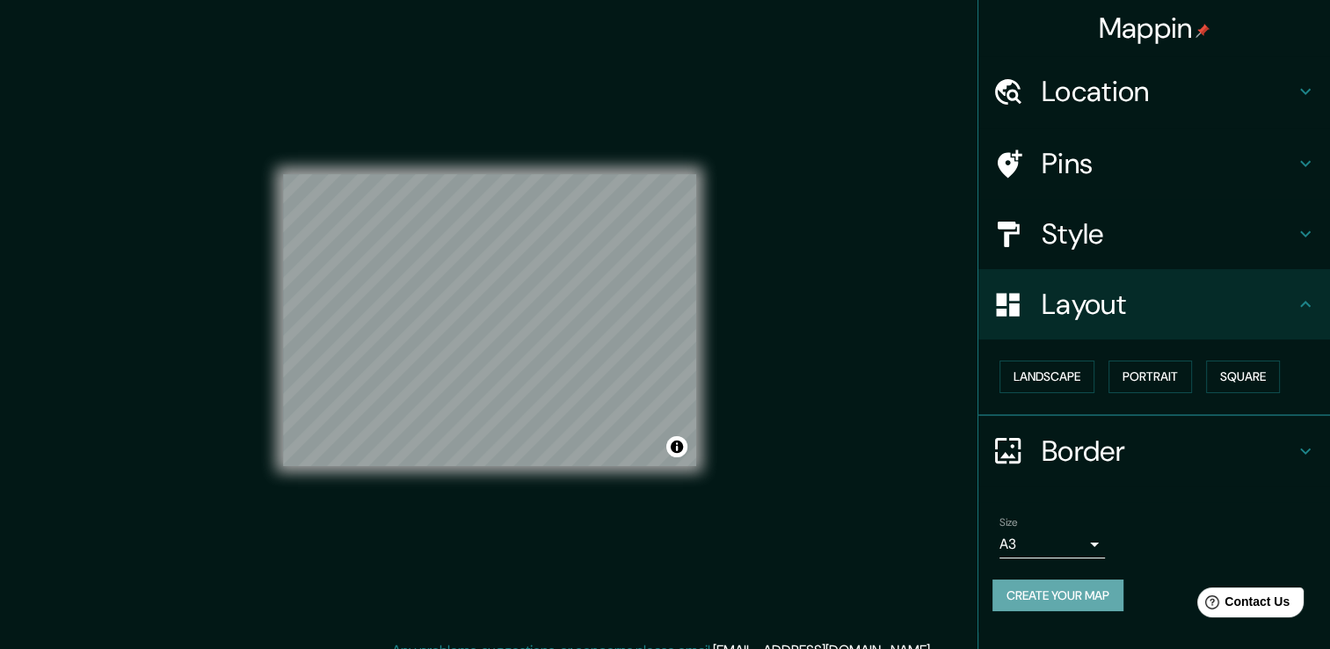
click at [1070, 596] on button "Create your map" at bounding box center [1057, 595] width 131 height 33
